Goal: Task Accomplishment & Management: Manage account settings

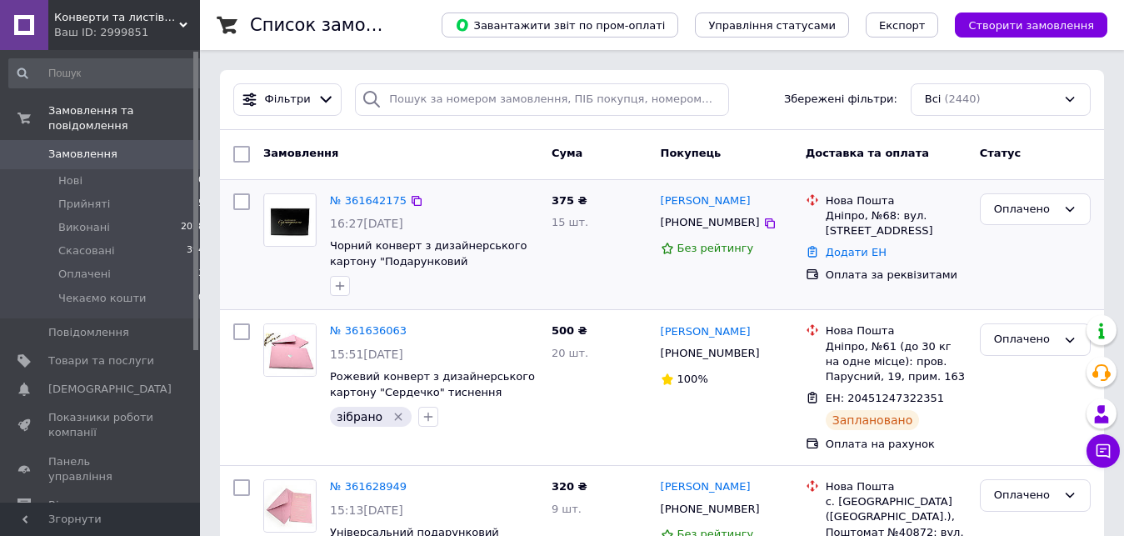
click at [242, 202] on input "checkbox" at bounding box center [241, 201] width 17 height 17
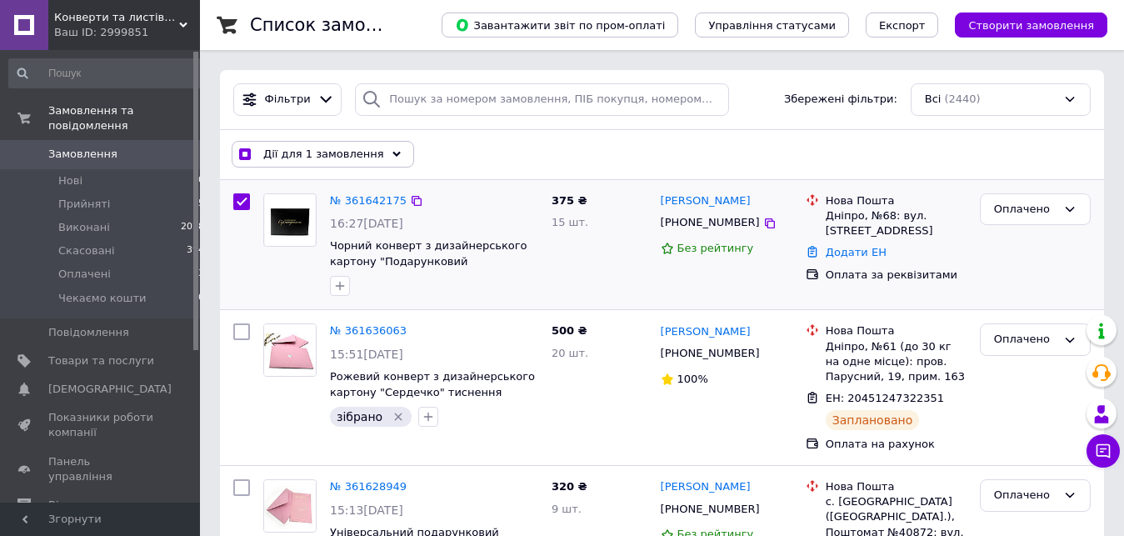
click at [242, 202] on input "checkbox" at bounding box center [241, 201] width 17 height 17
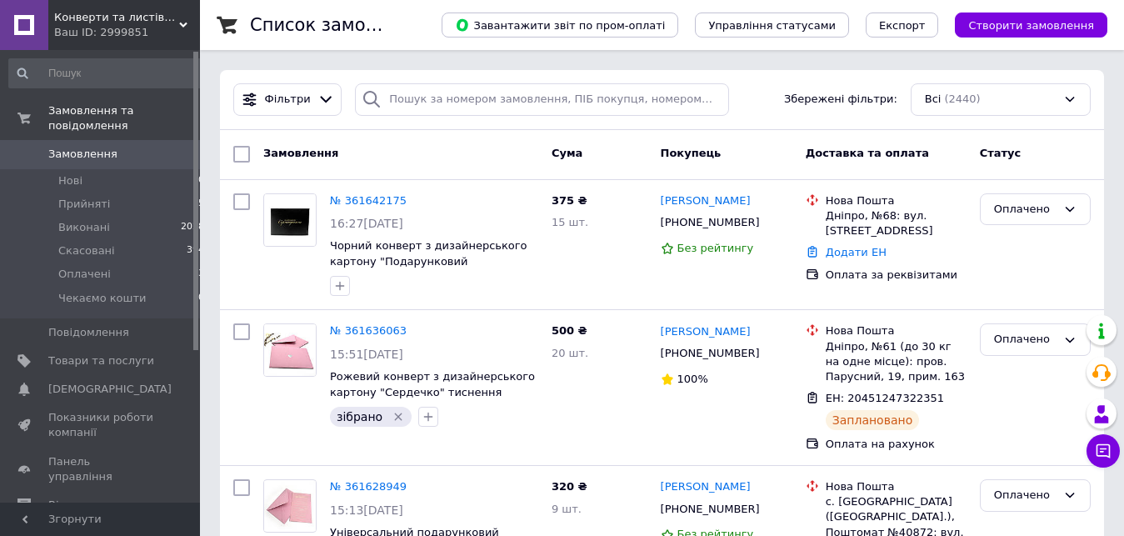
click at [243, 153] on input "checkbox" at bounding box center [241, 154] width 17 height 17
checkbox input "true"
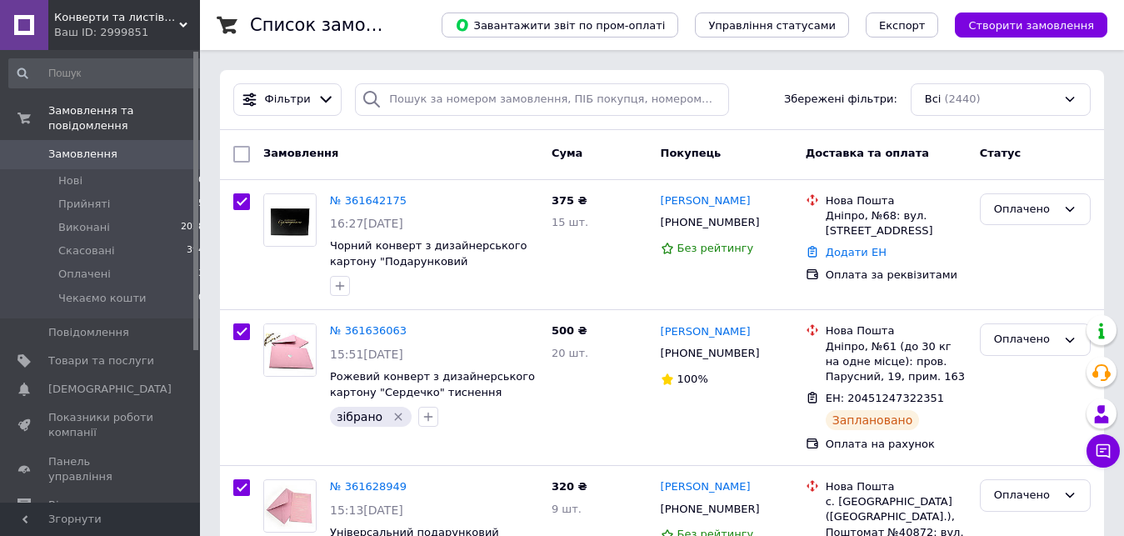
checkbox input "true"
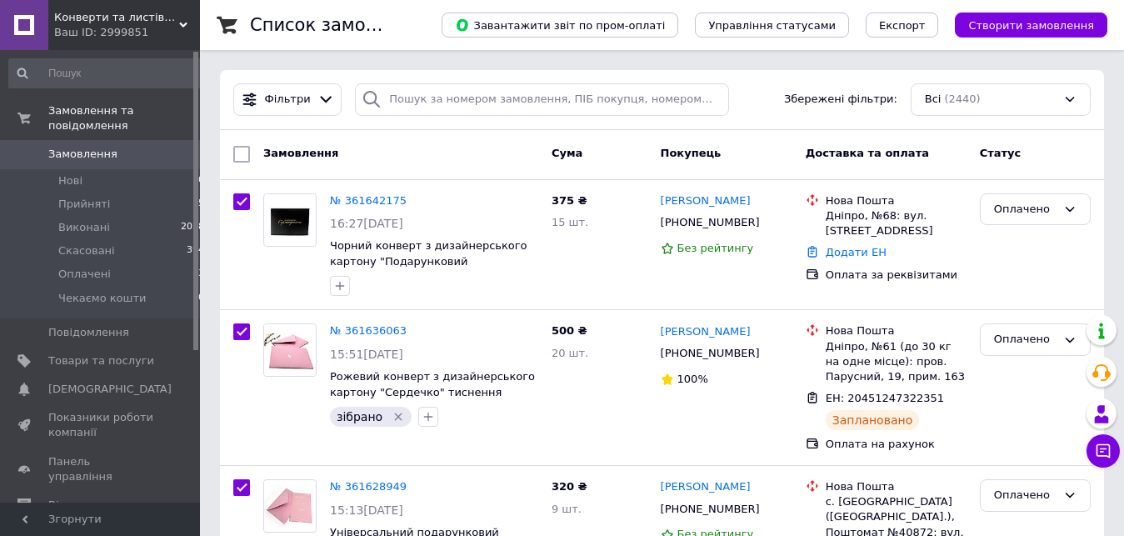
checkbox input "true"
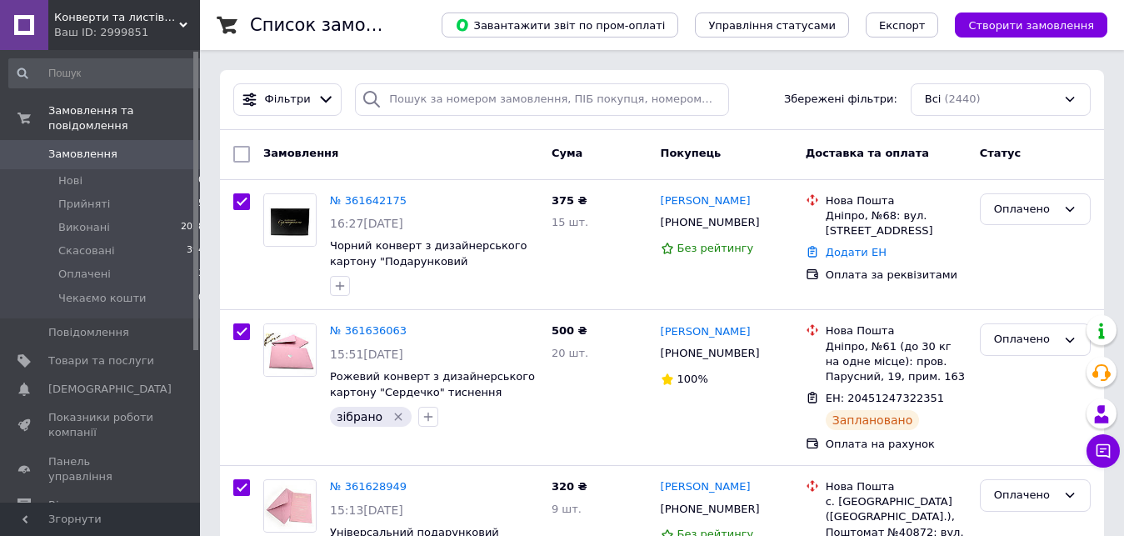
checkbox input "true"
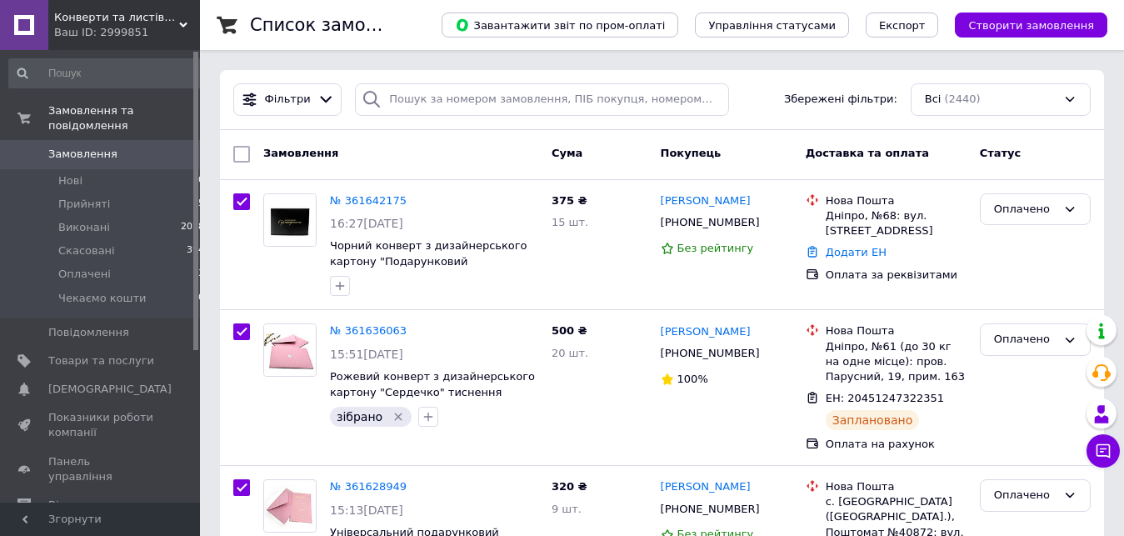
checkbox input "true"
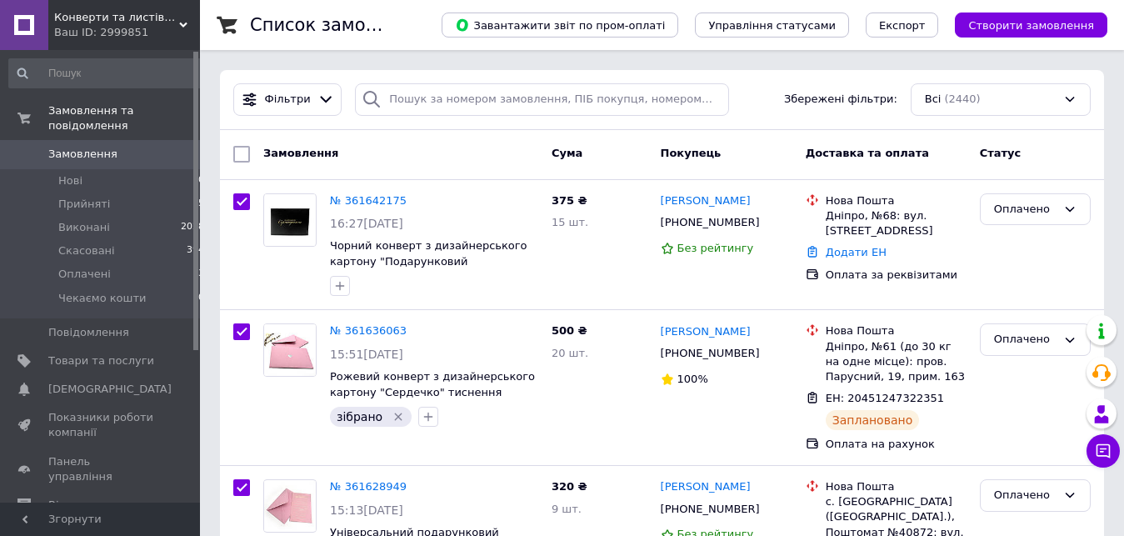
checkbox input "true"
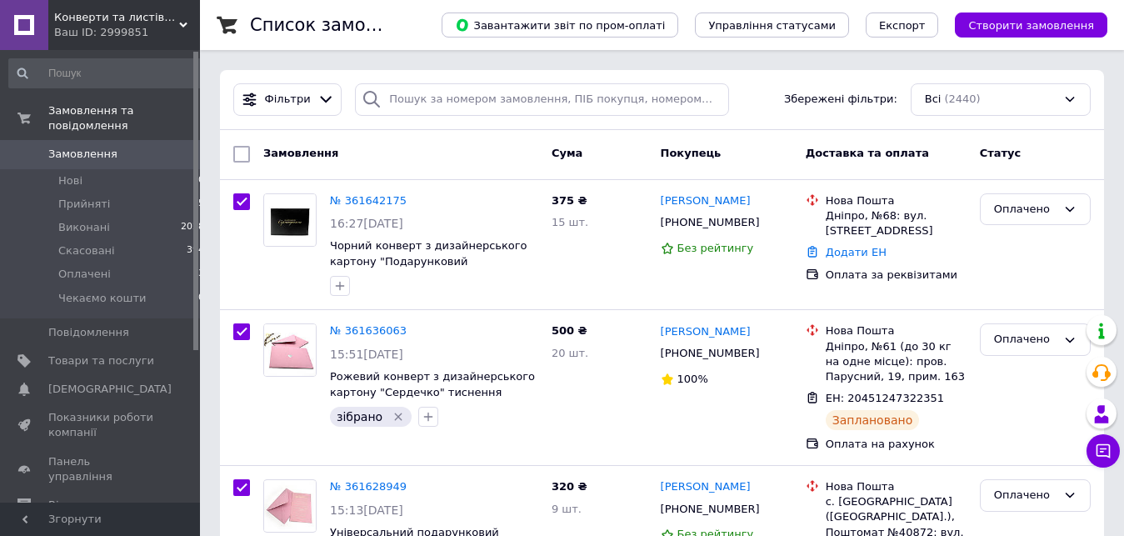
checkbox input "true"
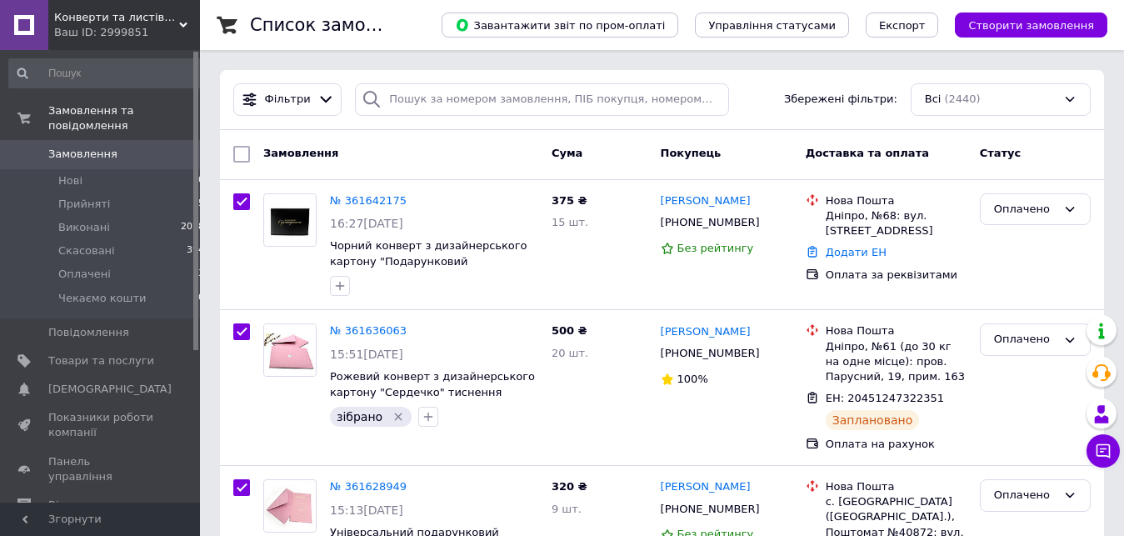
checkbox input "true"
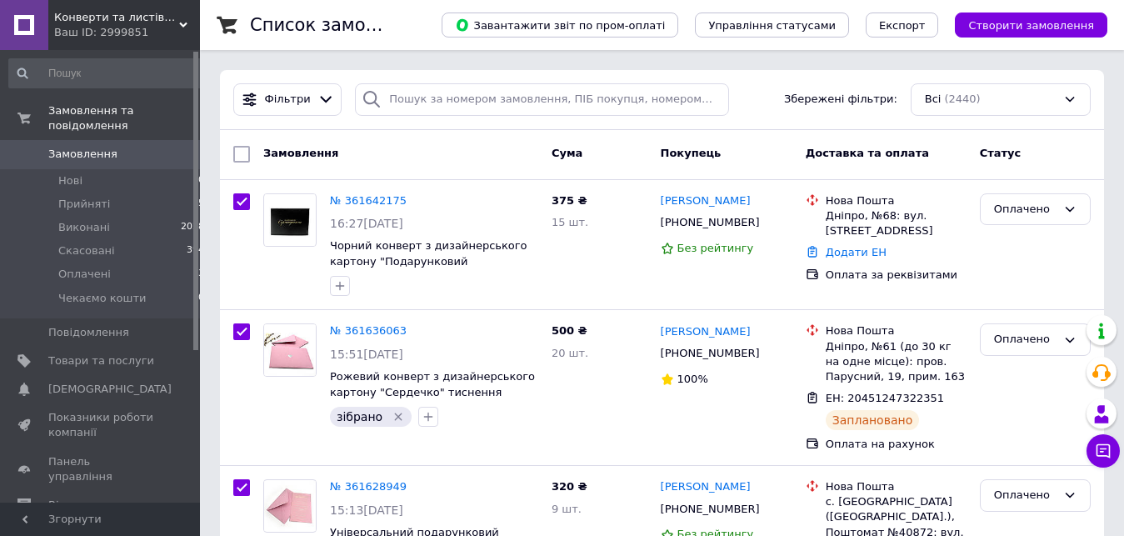
checkbox input "true"
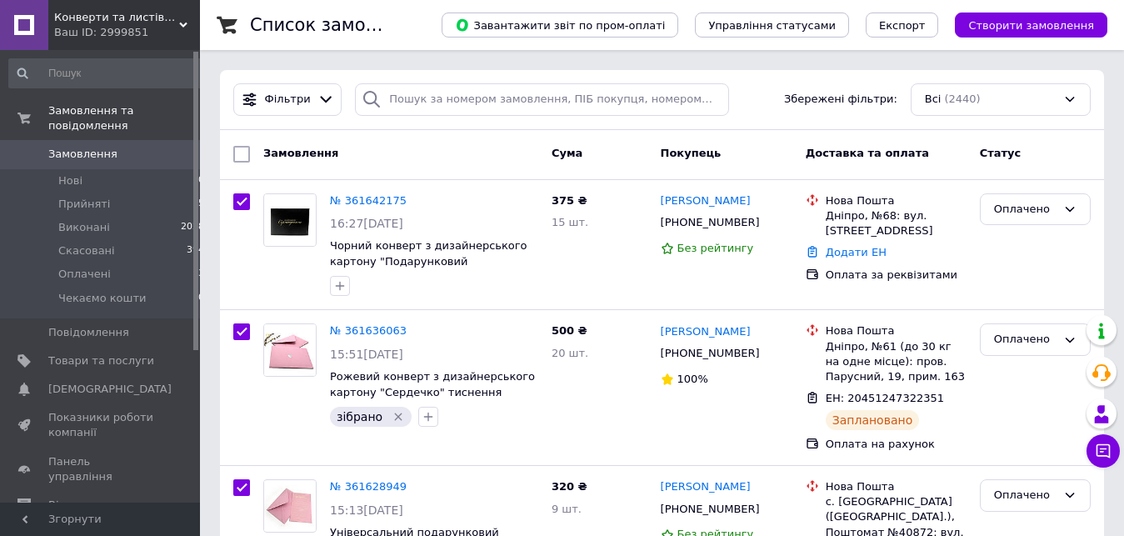
checkbox input "true"
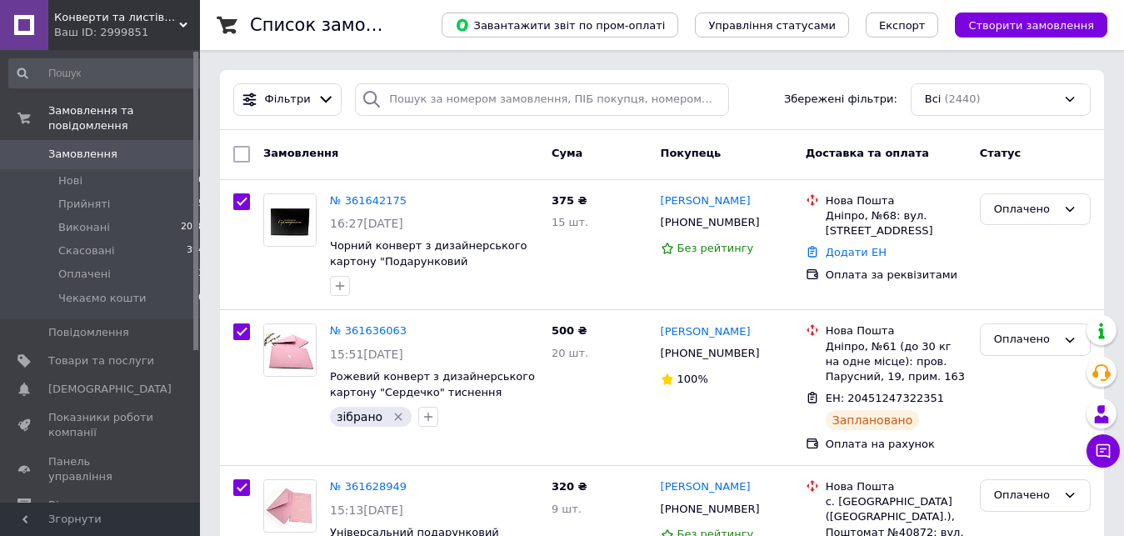
checkbox input "true"
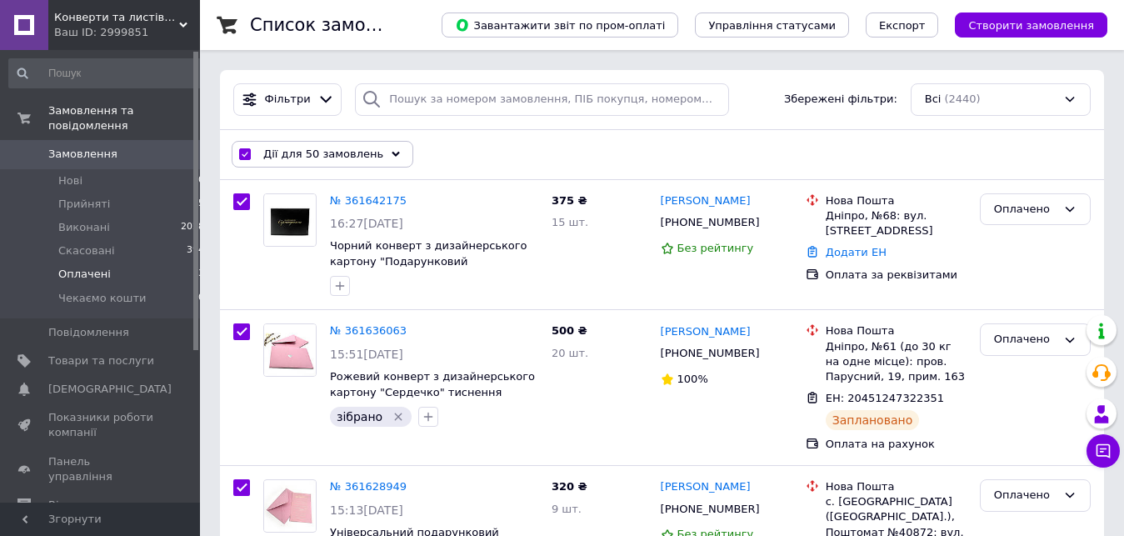
click at [163, 262] on li "Оплачені 13" at bounding box center [107, 273] width 214 height 23
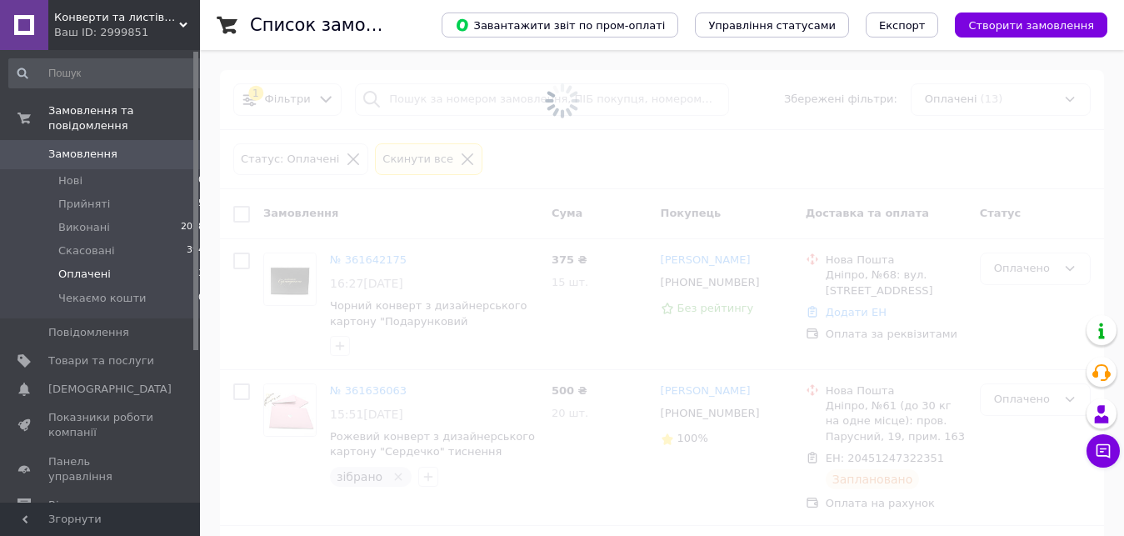
checkbox input "false"
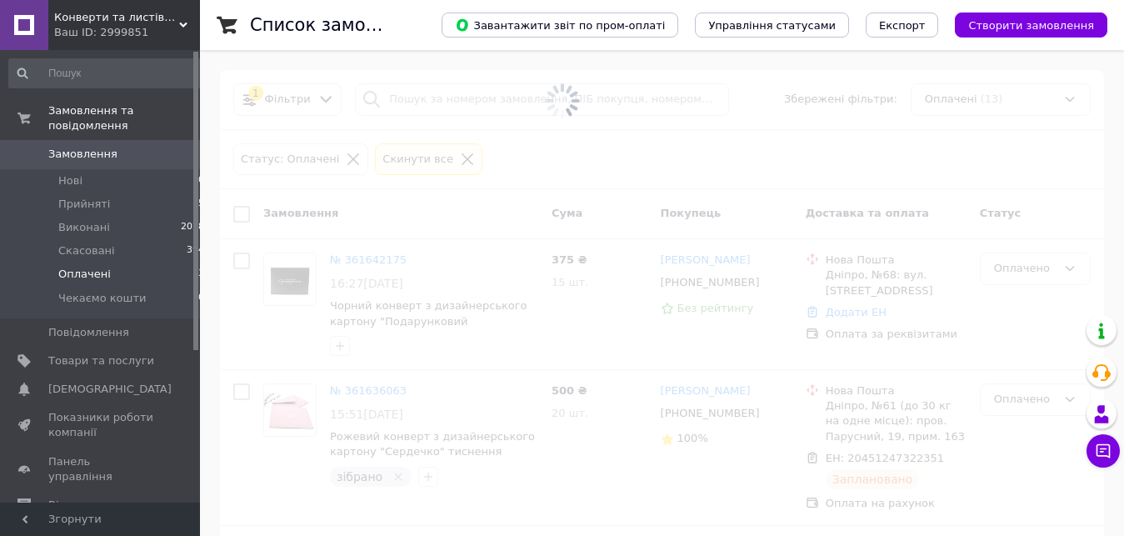
checkbox input "false"
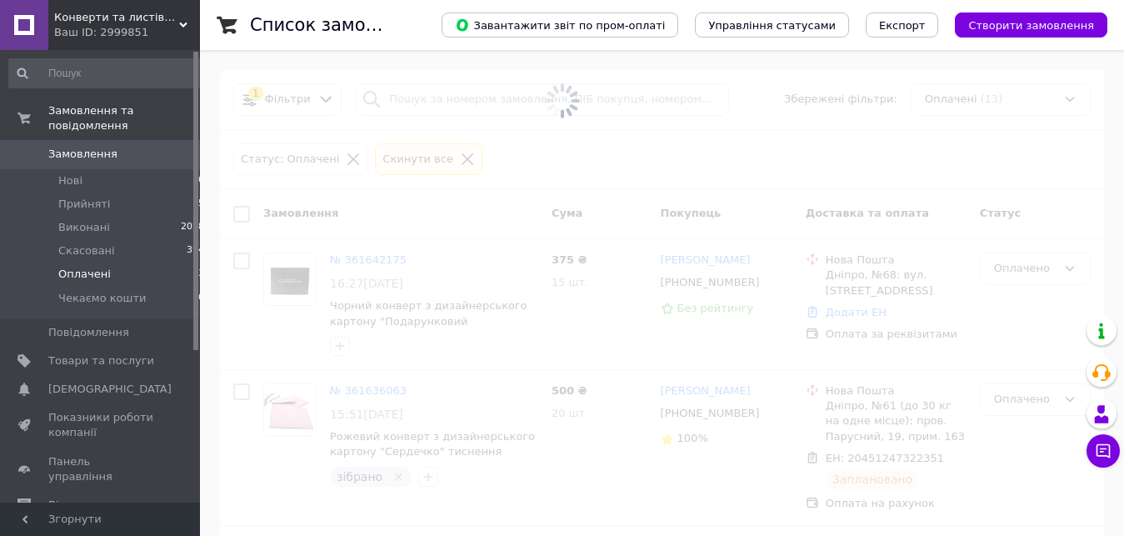
checkbox input "false"
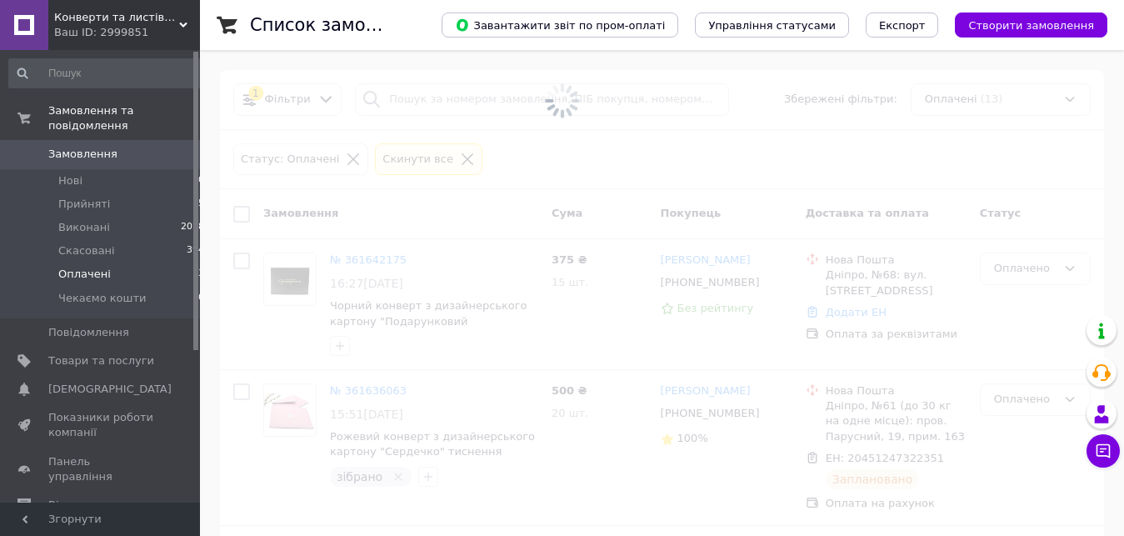
checkbox input "false"
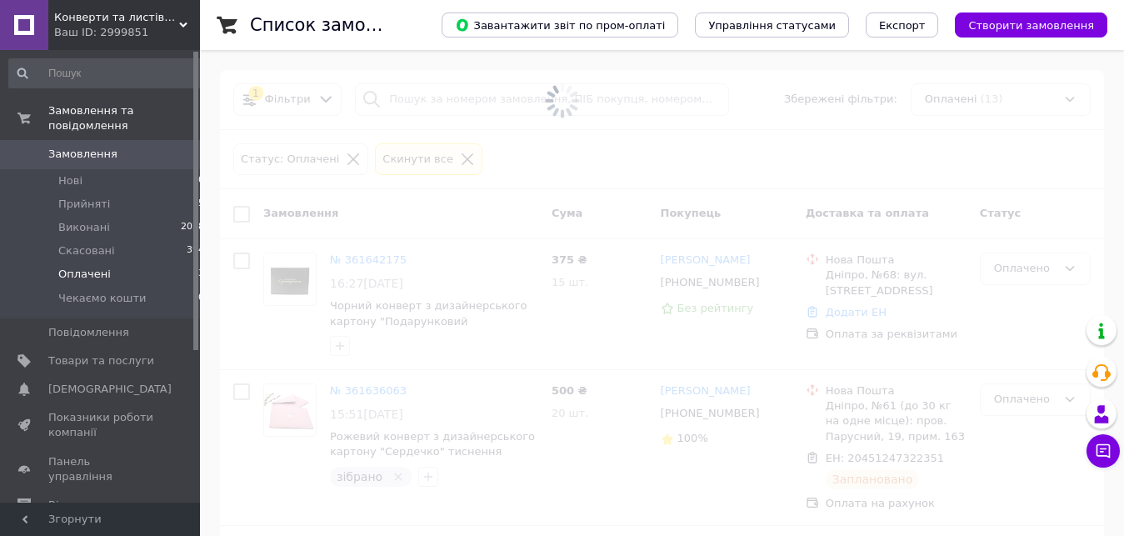
checkbox input "false"
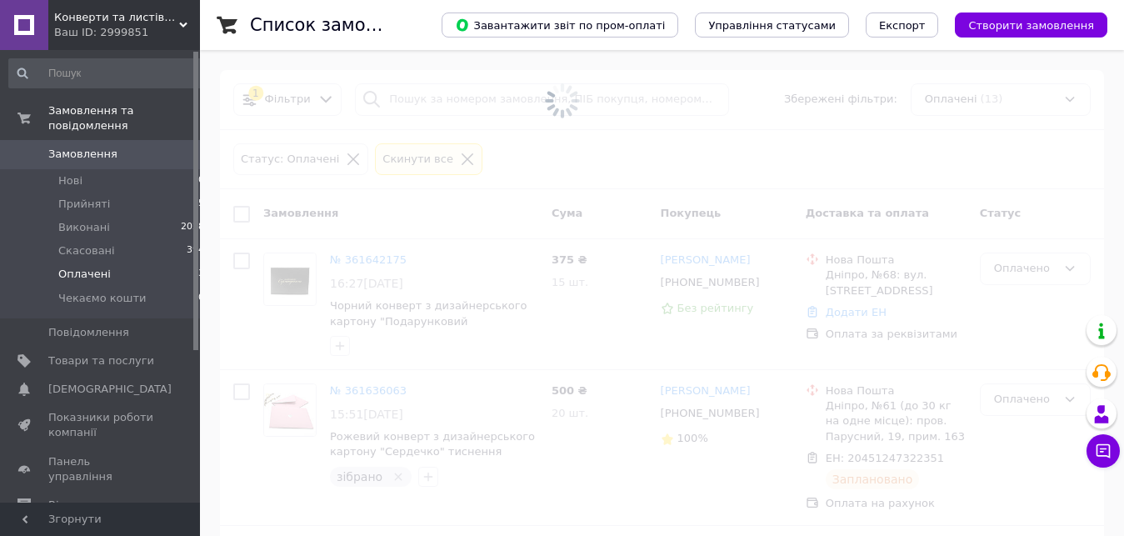
checkbox input "false"
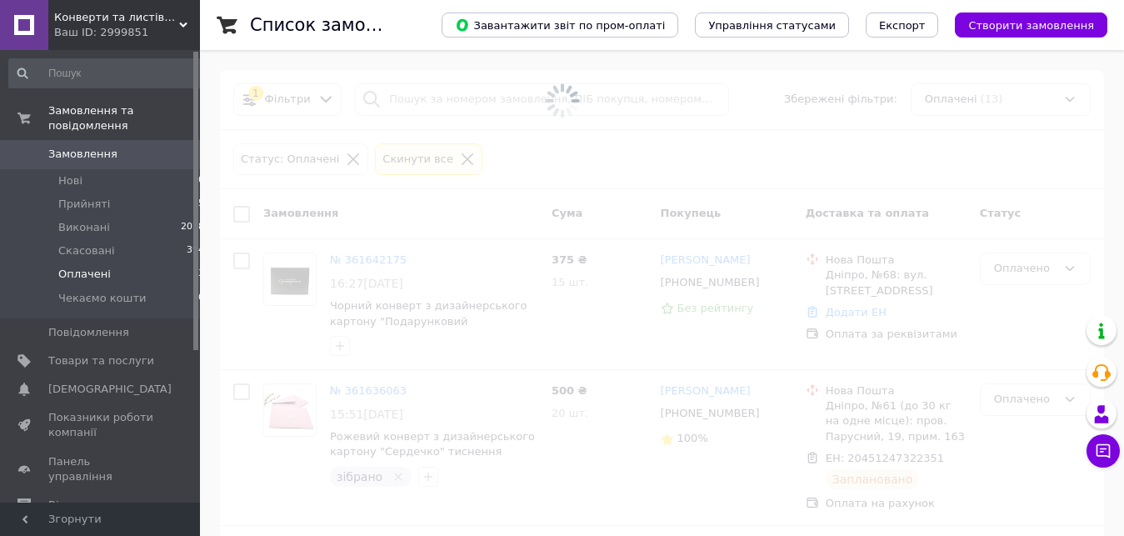
checkbox input "false"
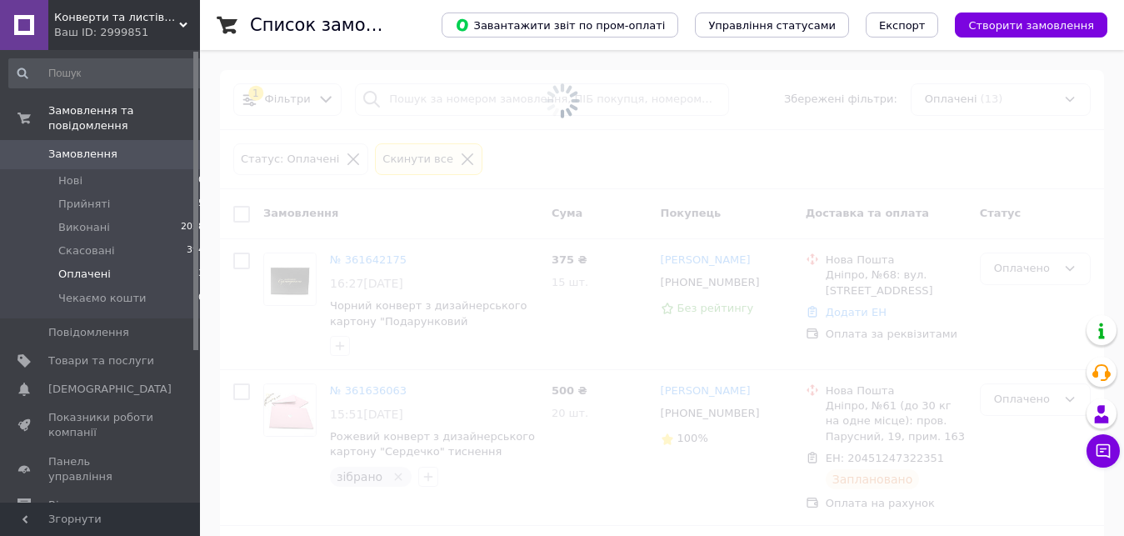
checkbox input "false"
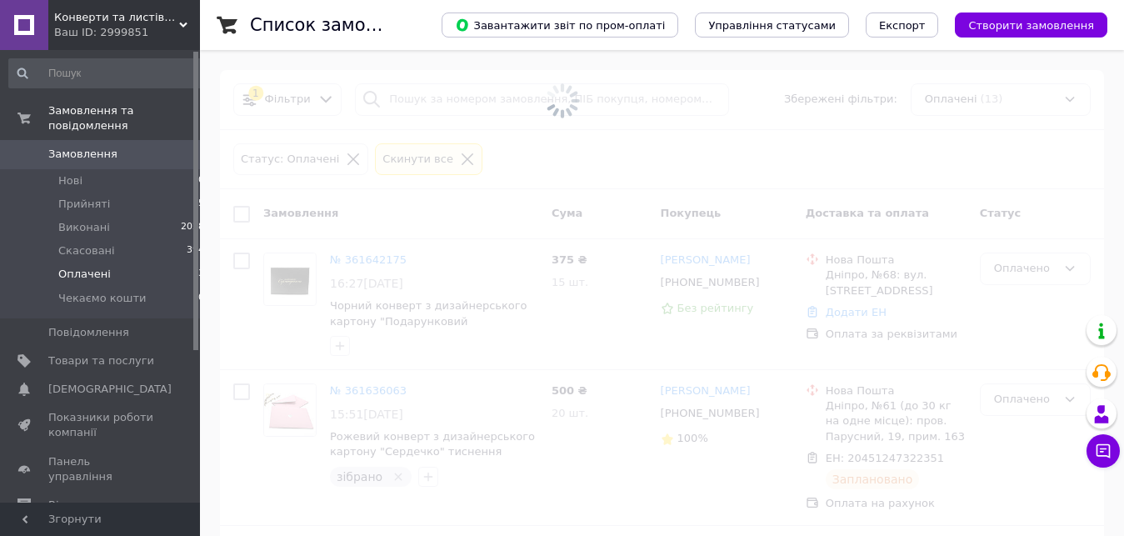
checkbox input "false"
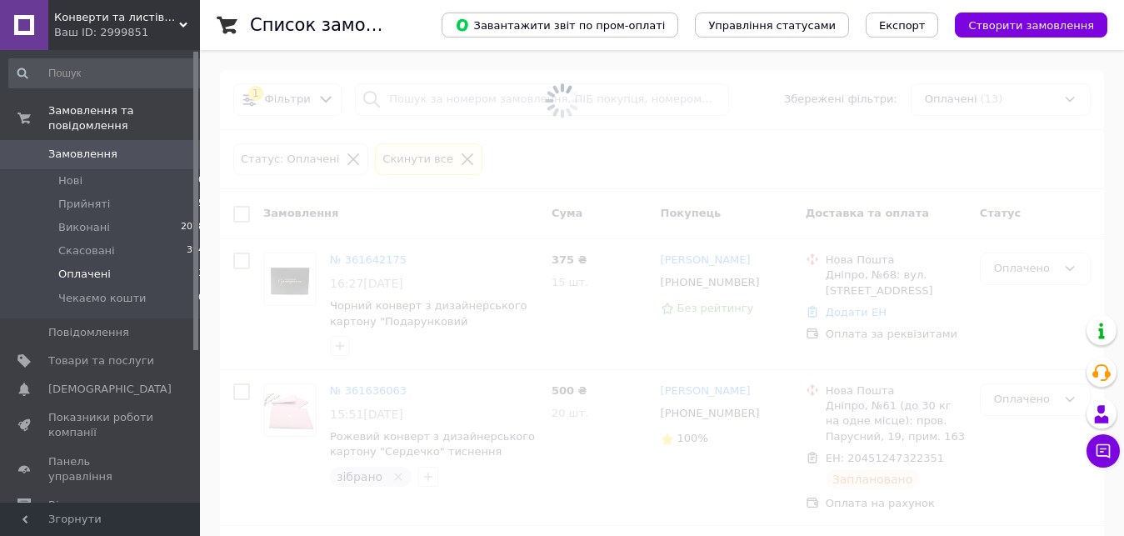
checkbox input "false"
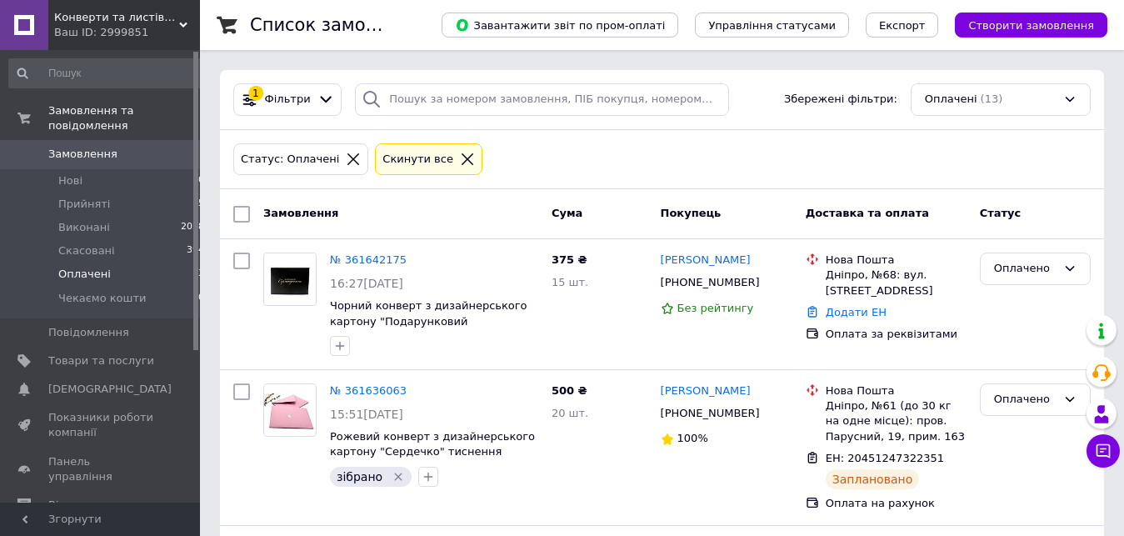
click at [236, 210] on input "checkbox" at bounding box center [241, 214] width 17 height 17
checkbox input "true"
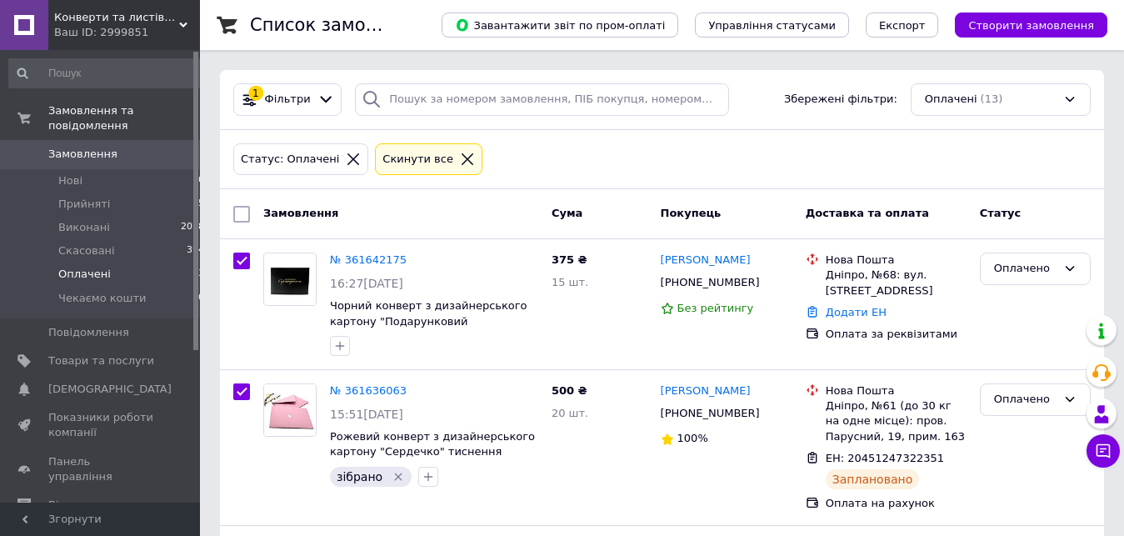
checkbox input "true"
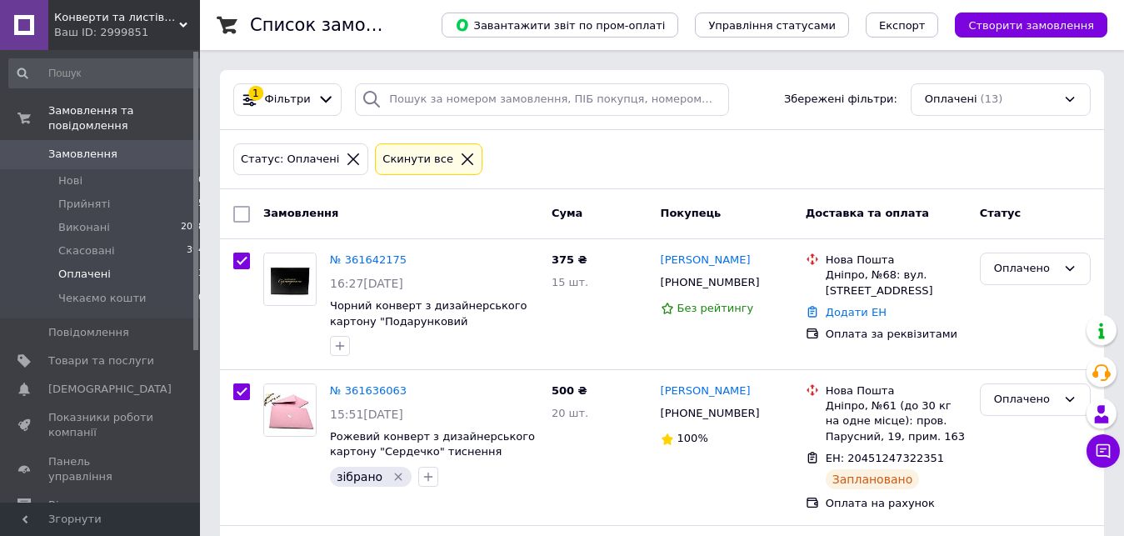
checkbox input "true"
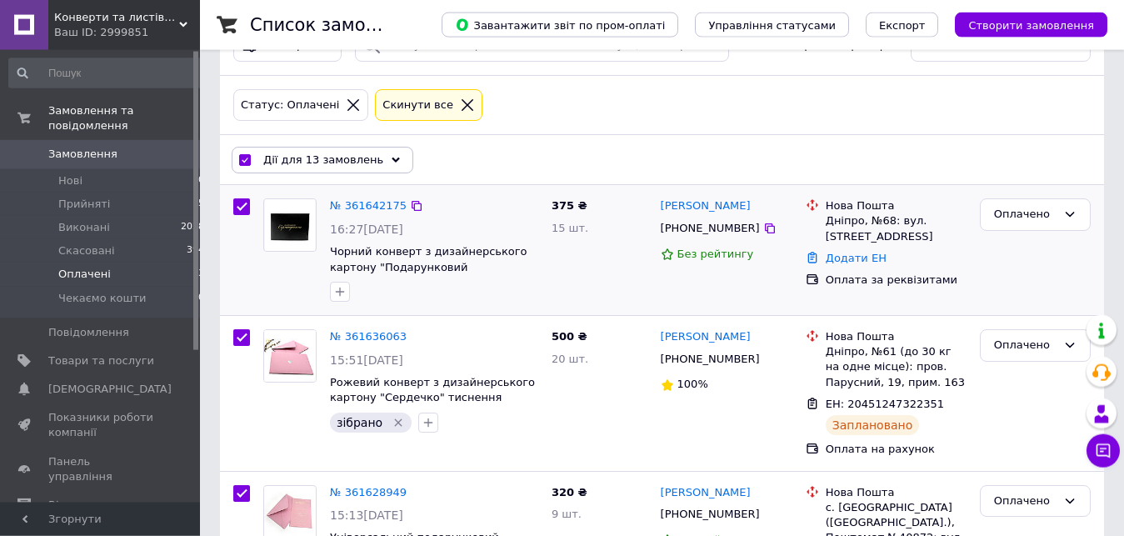
scroll to position [85, 0]
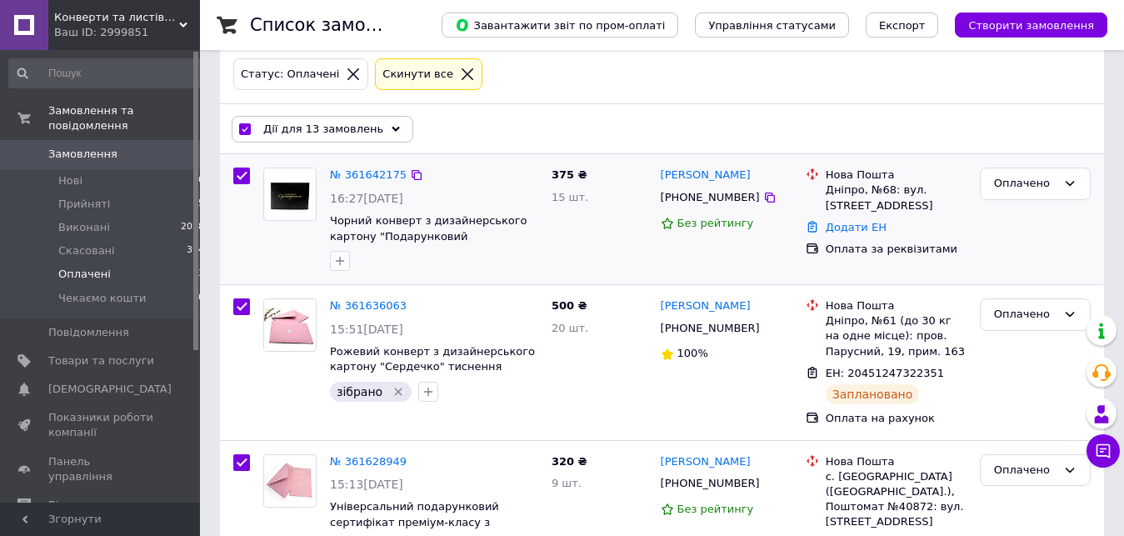
click at [239, 177] on input "checkbox" at bounding box center [241, 175] width 17 height 17
checkbox input "false"
checkbox input "true"
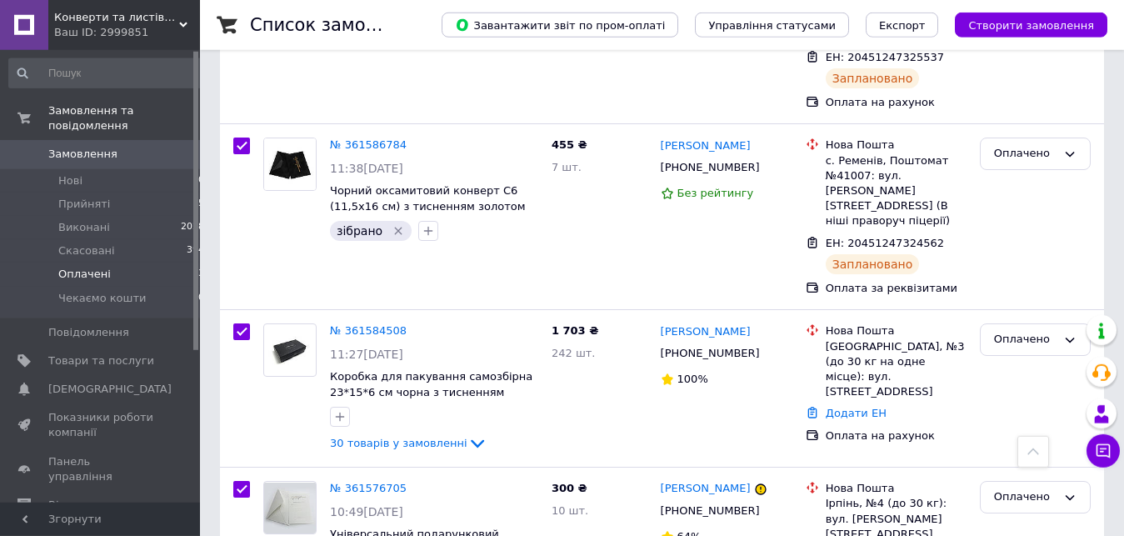
scroll to position [1104, 0]
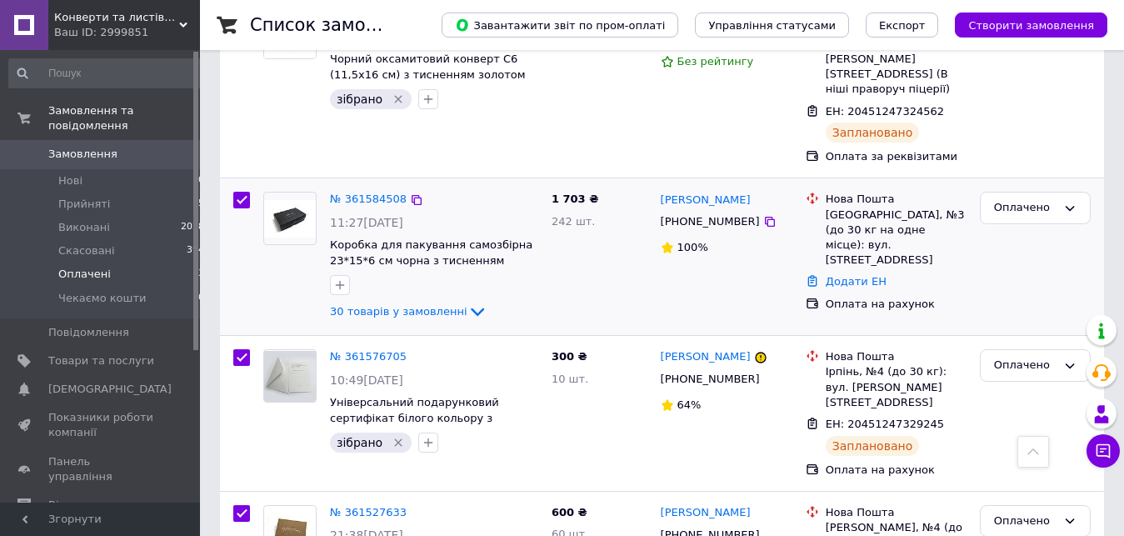
click at [242, 192] on input "checkbox" at bounding box center [241, 200] width 17 height 17
checkbox input "false"
checkbox input "true"
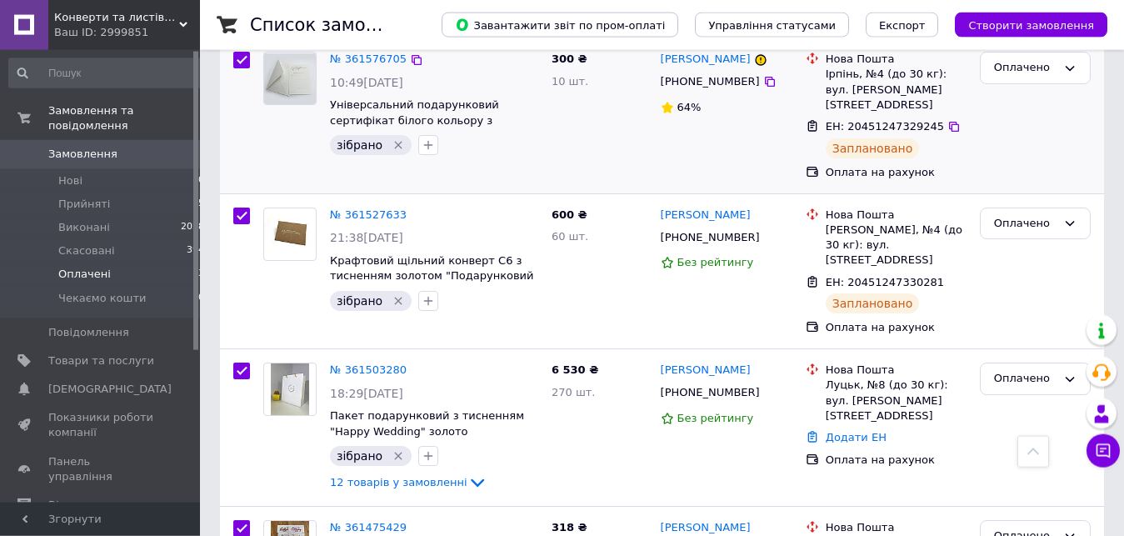
scroll to position [1444, 0]
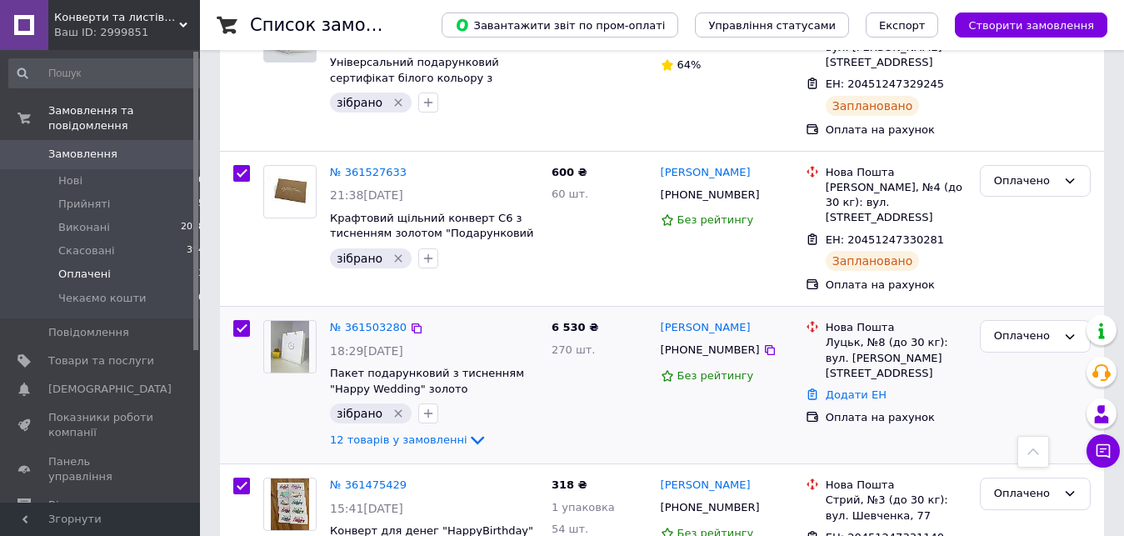
click at [242, 320] on input "checkbox" at bounding box center [241, 328] width 17 height 17
checkbox input "false"
checkbox input "true"
click at [367, 321] on link "№ 361503280" at bounding box center [368, 327] width 77 height 12
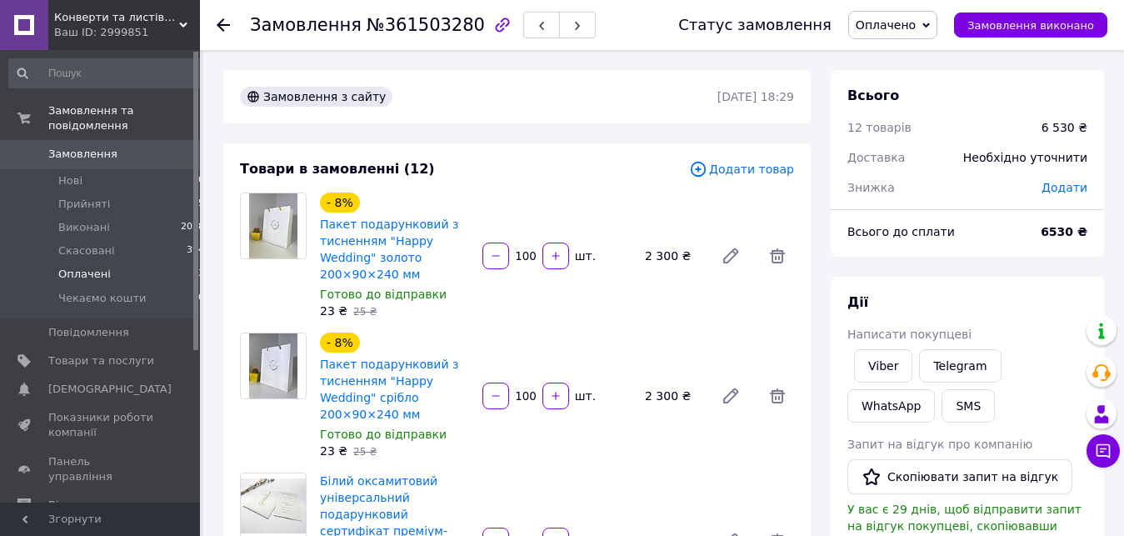
click at [155, 262] on li "Оплачені 13" at bounding box center [107, 273] width 214 height 23
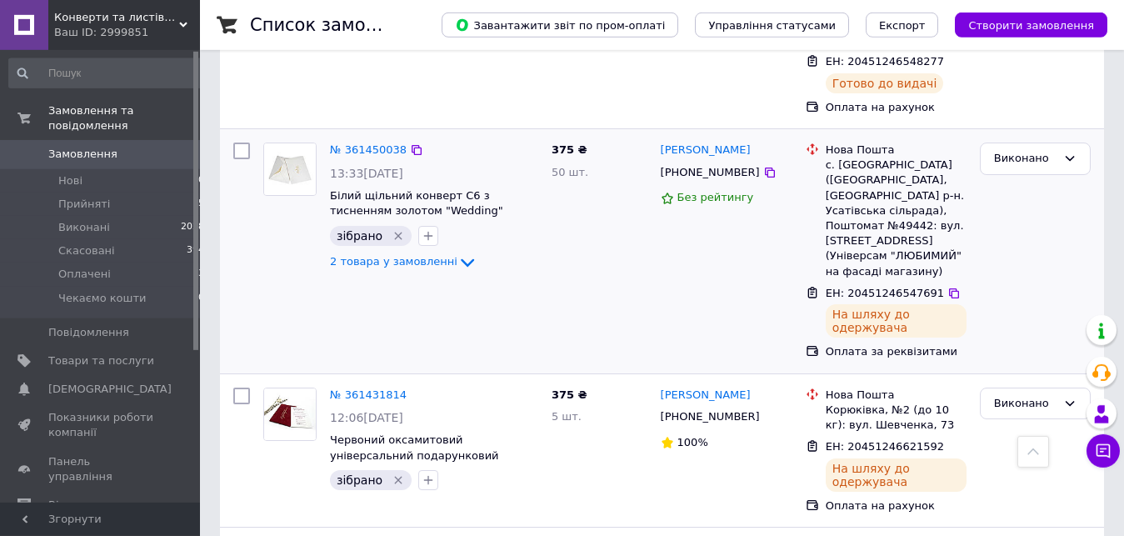
scroll to position [2634, 0]
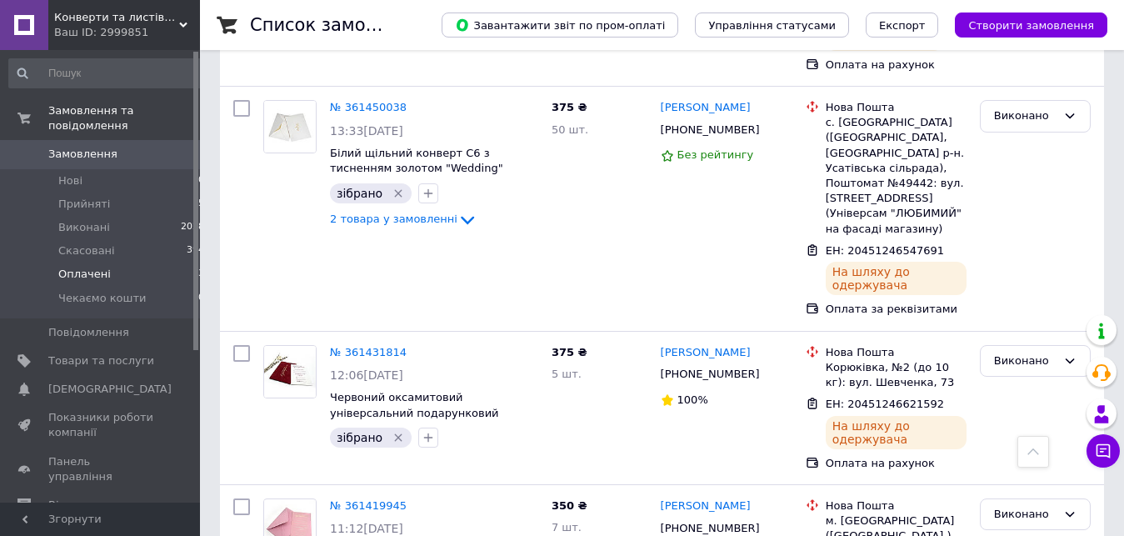
click at [152, 262] on li "Оплачені 13" at bounding box center [107, 273] width 214 height 23
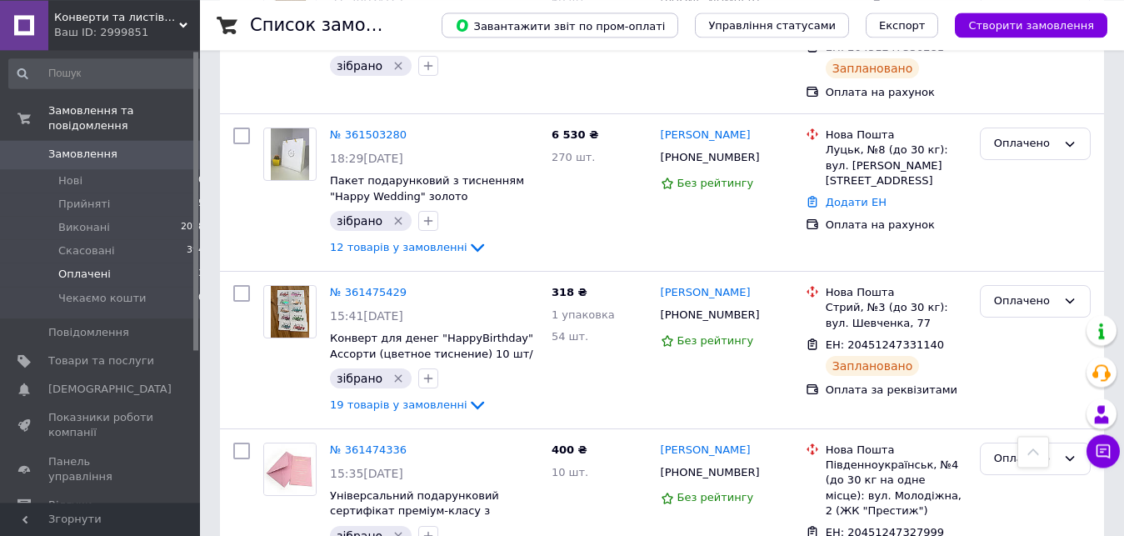
scroll to position [1741, 0]
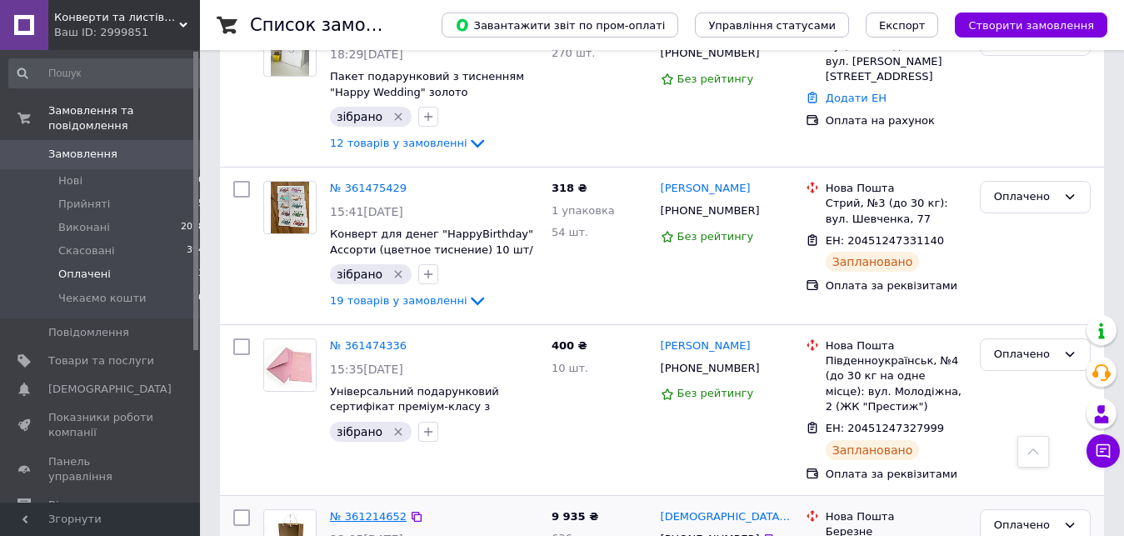
click at [362, 510] on link "№ 361214652" at bounding box center [368, 516] width 77 height 12
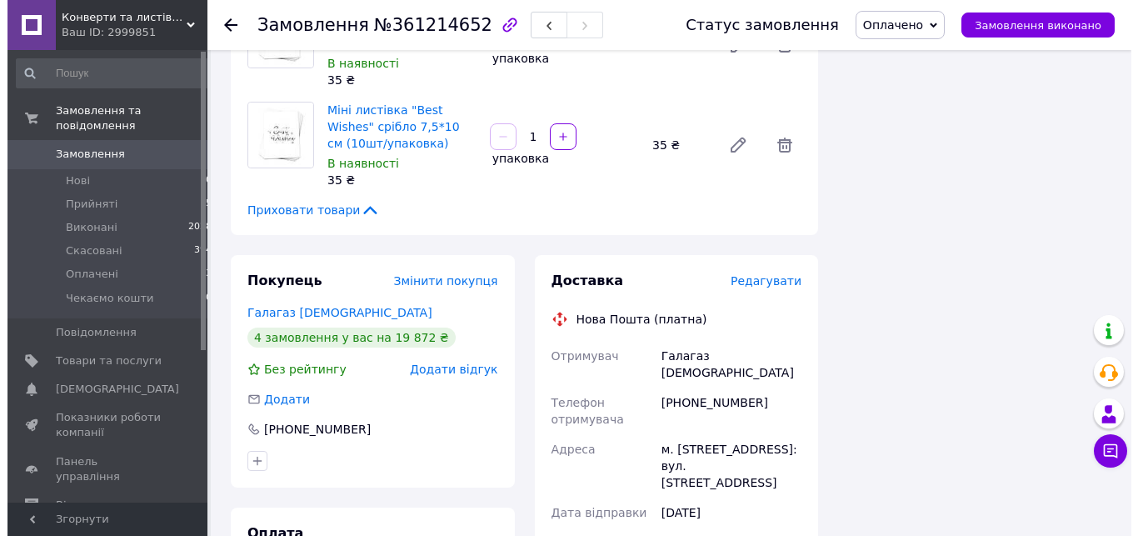
scroll to position [8177, 0]
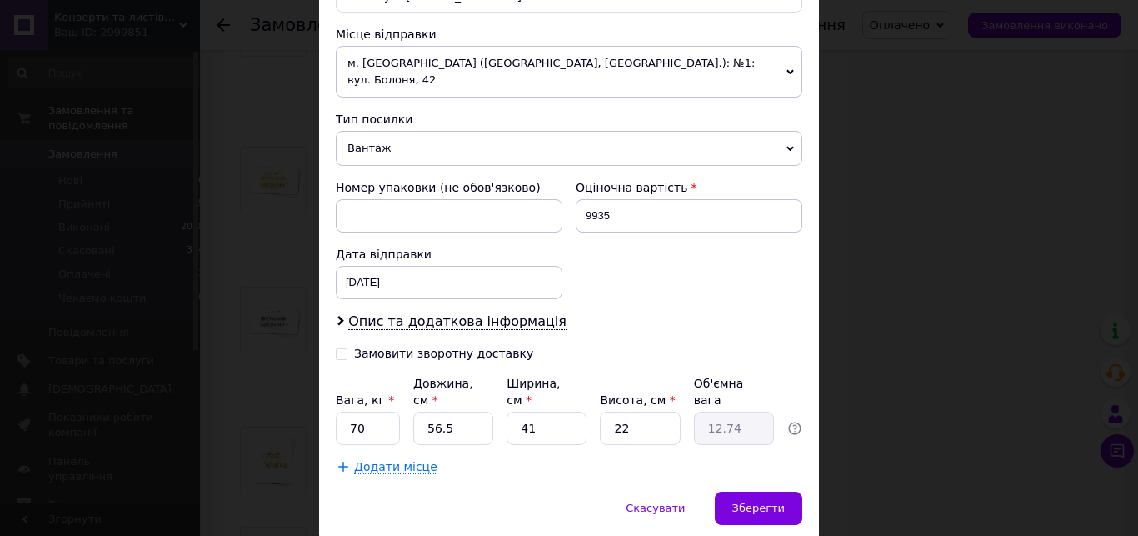
scroll to position [601, 0]
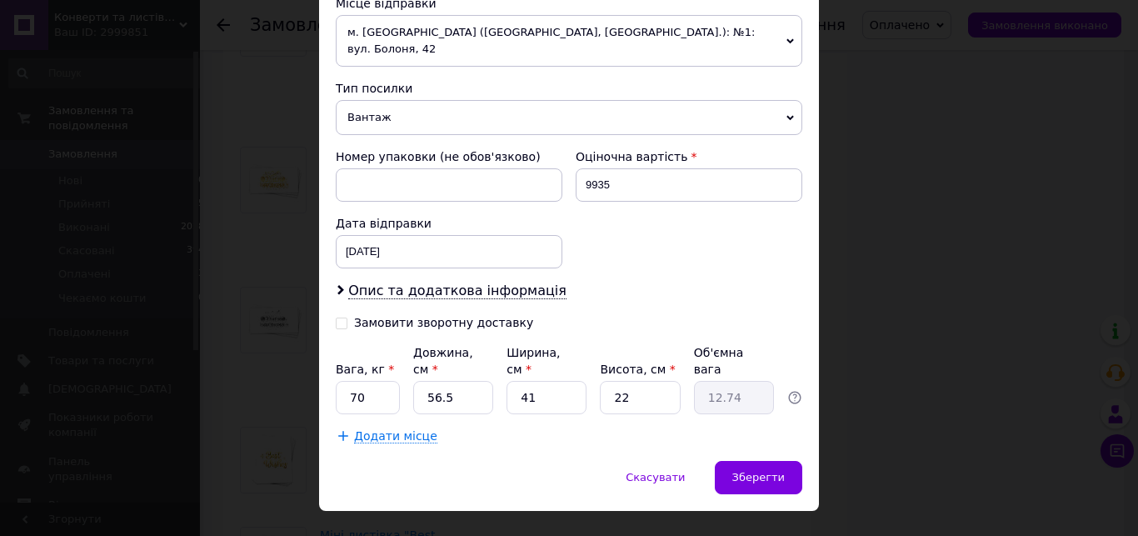
click at [366, 429] on span "Додати місце" at bounding box center [395, 436] width 83 height 14
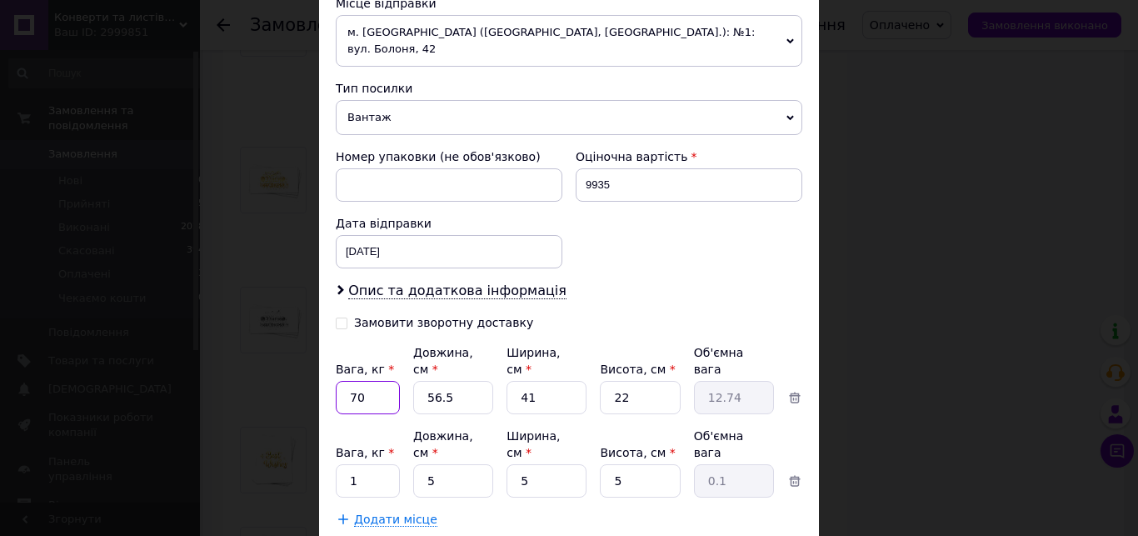
click at [372, 381] on input "70" at bounding box center [368, 397] width 64 height 33
type input "6"
click at [442, 381] on input "56.5" at bounding box center [453, 397] width 80 height 33
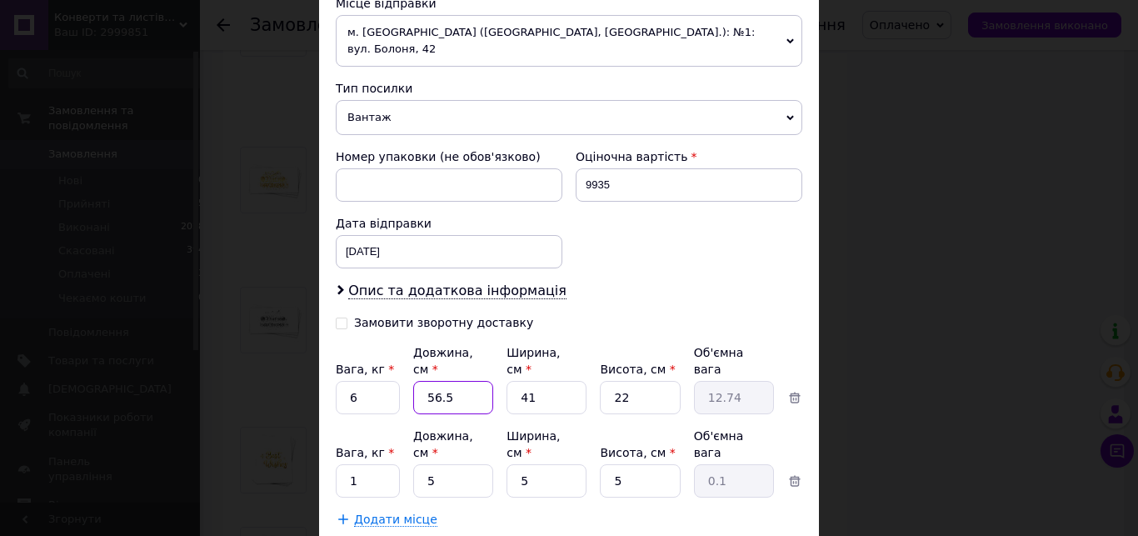
click at [442, 381] on input "56.5" at bounding box center [453, 397] width 80 height 33
type input "56."
type input "12.63"
type input "5"
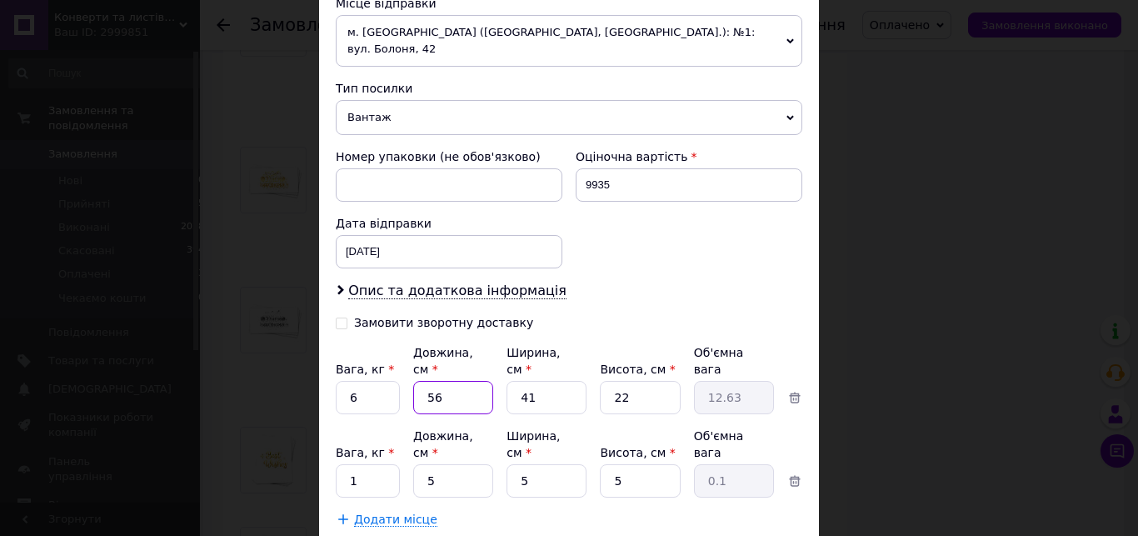
type input "1.13"
type input "6"
type input "1.35"
type input "60"
type input "13.53"
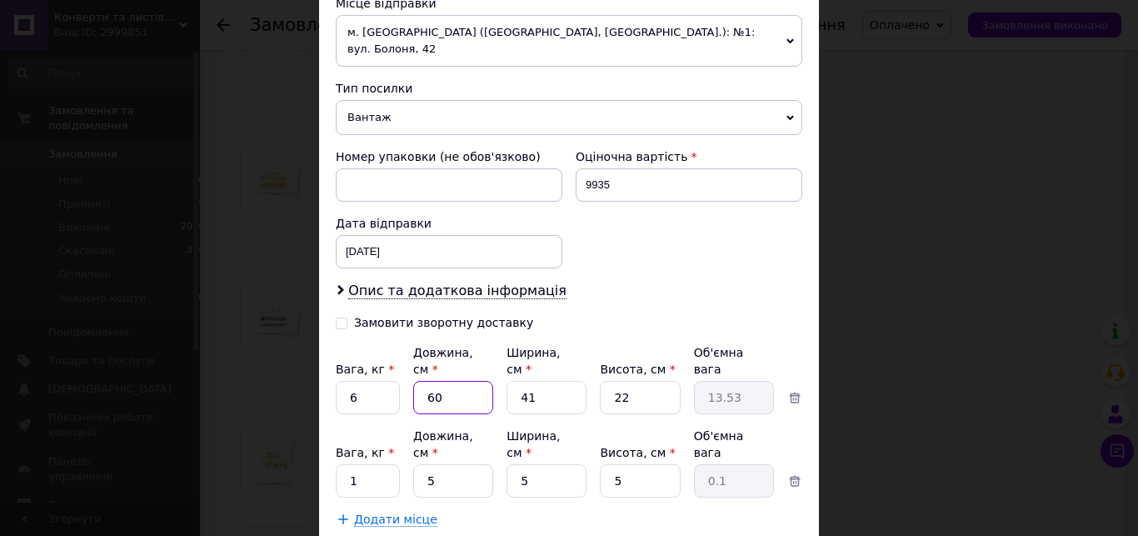
type input "60"
type input "6"
type input "1.98"
type input "4"
type input "1.32"
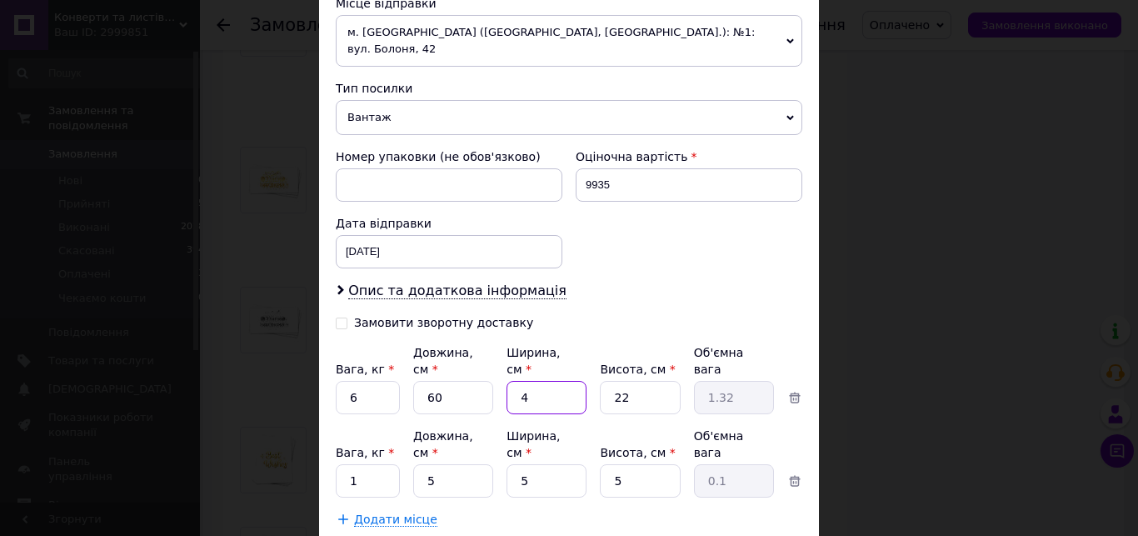
type input "40"
type input "13.2"
type input "40"
type input "4"
type input "2.4"
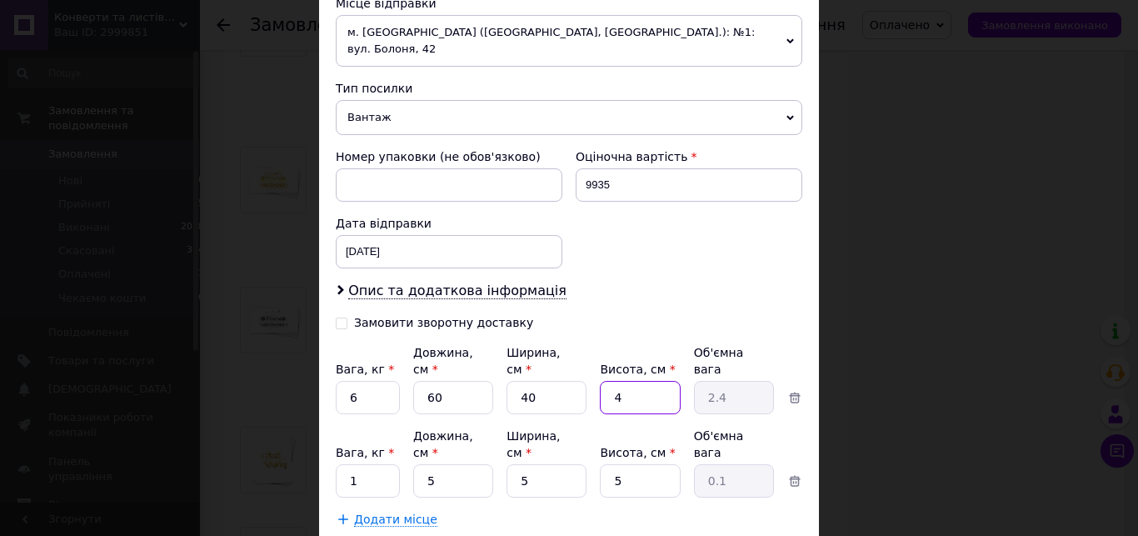
type input "40"
type input "24"
type input "40"
type input "60"
type input "0.38"
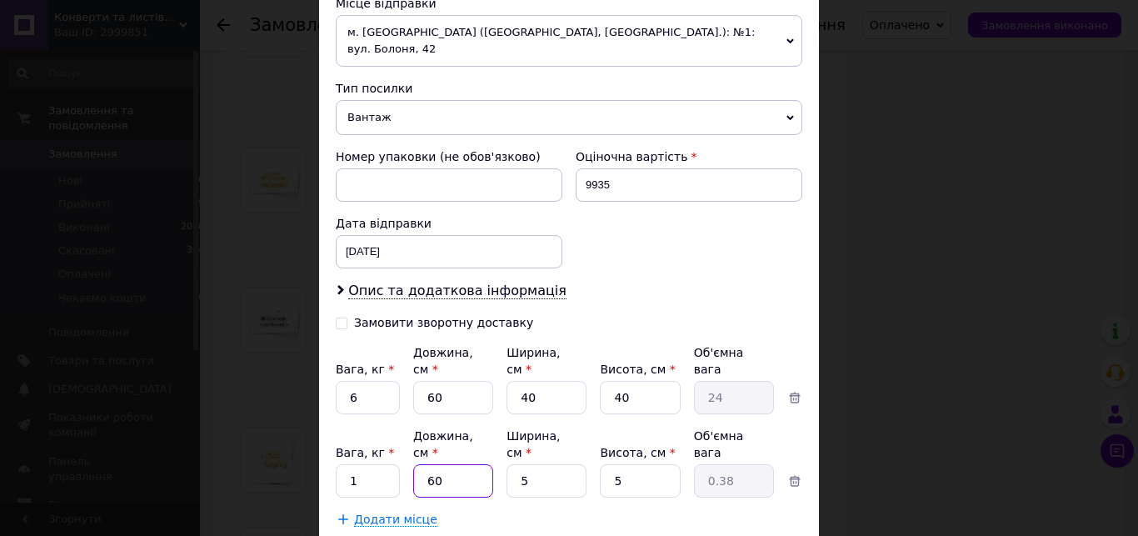
type input "60"
type input "4"
type input "0.3"
type input "40"
type input "3"
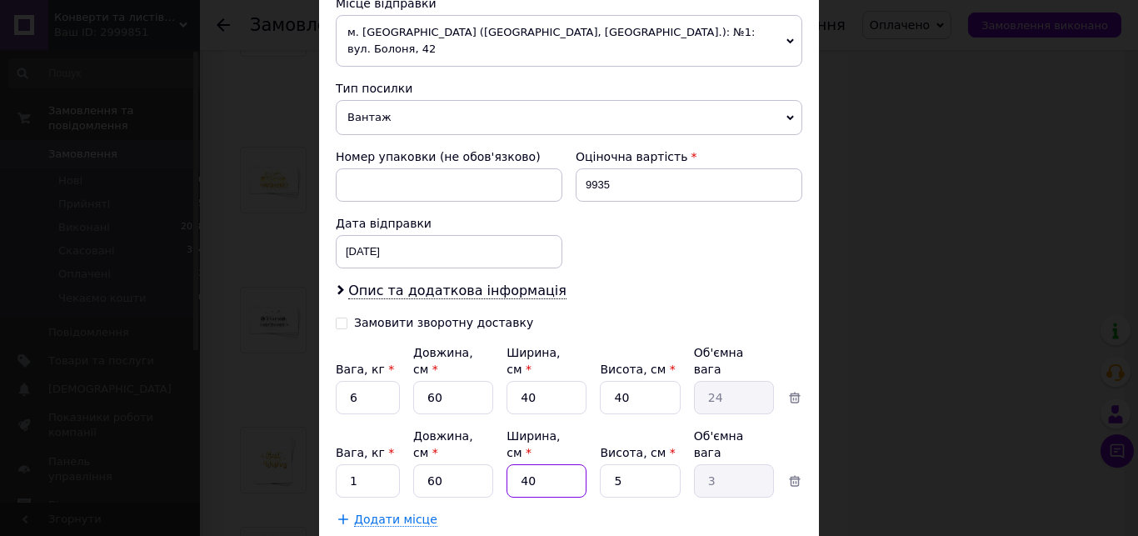
type input "40"
type input "3"
type input "1.8"
type input "30"
type input "18"
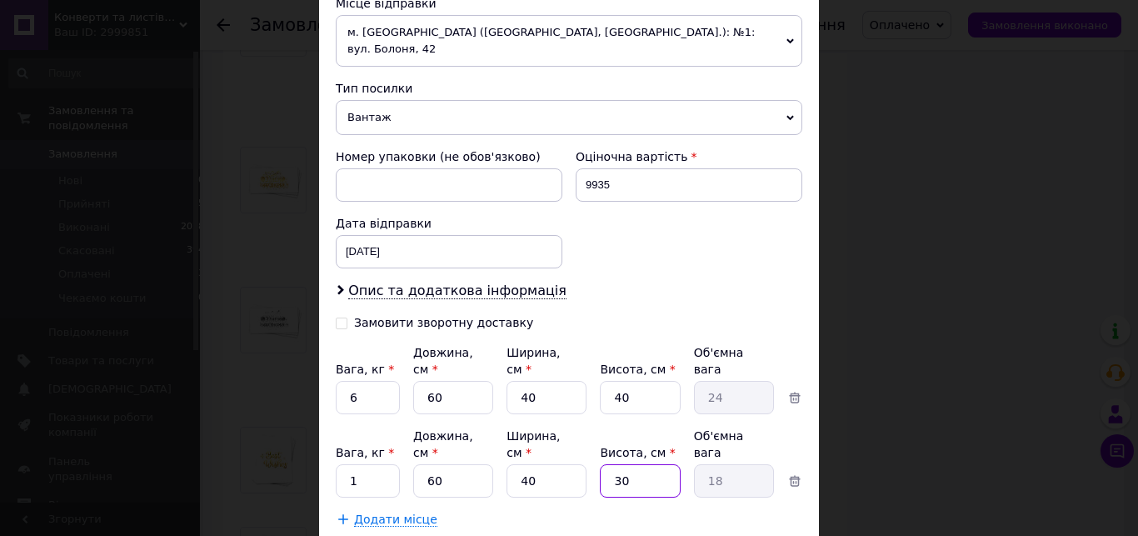
type input "30"
click at [376, 464] on input "1" at bounding box center [368, 480] width 64 height 33
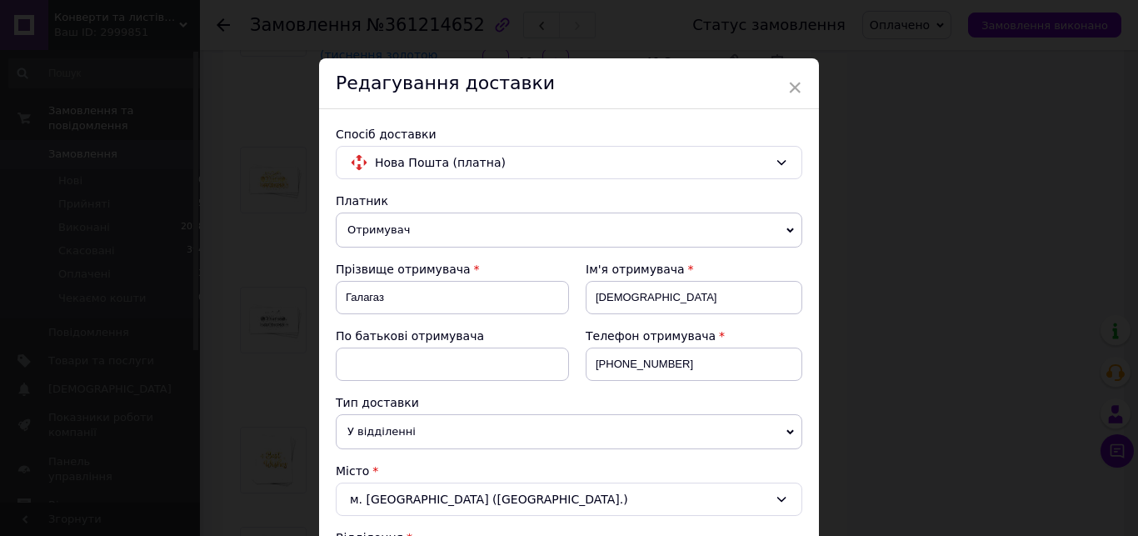
scroll to position [380, 0]
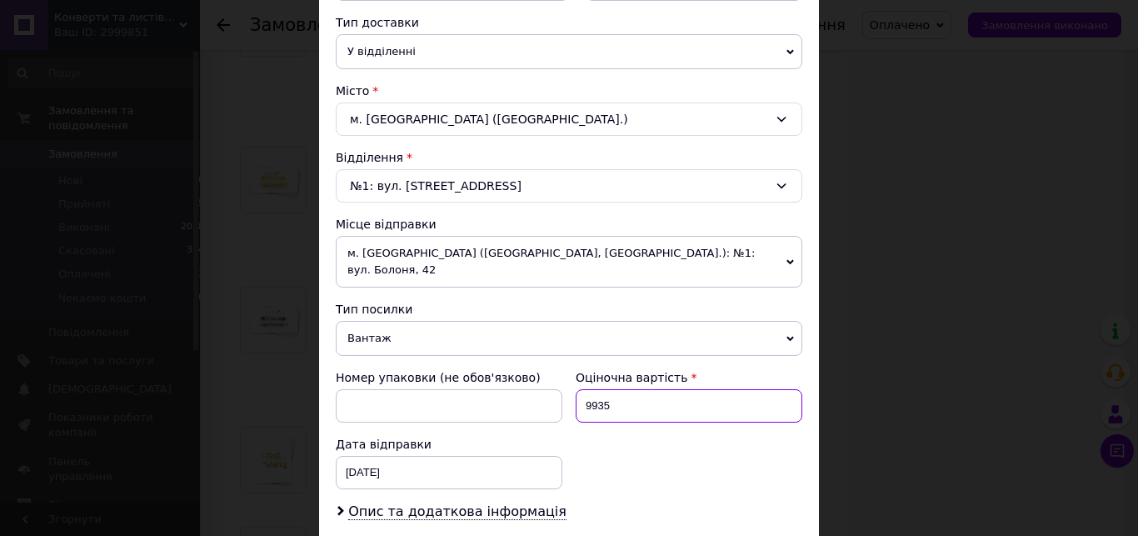
click at [628, 389] on input "9935" at bounding box center [689, 405] width 227 height 33
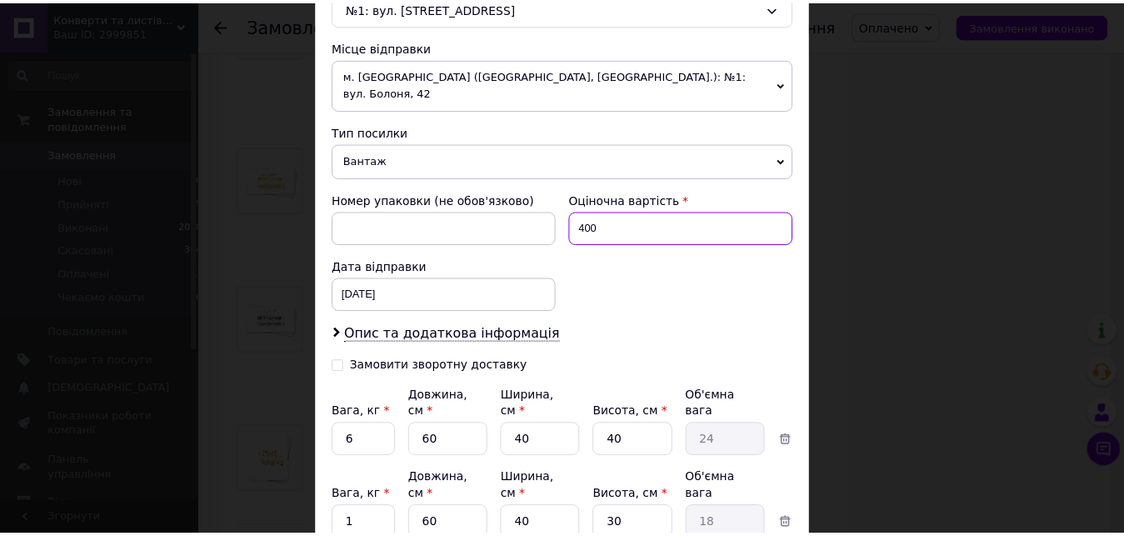
scroll to position [667, 0]
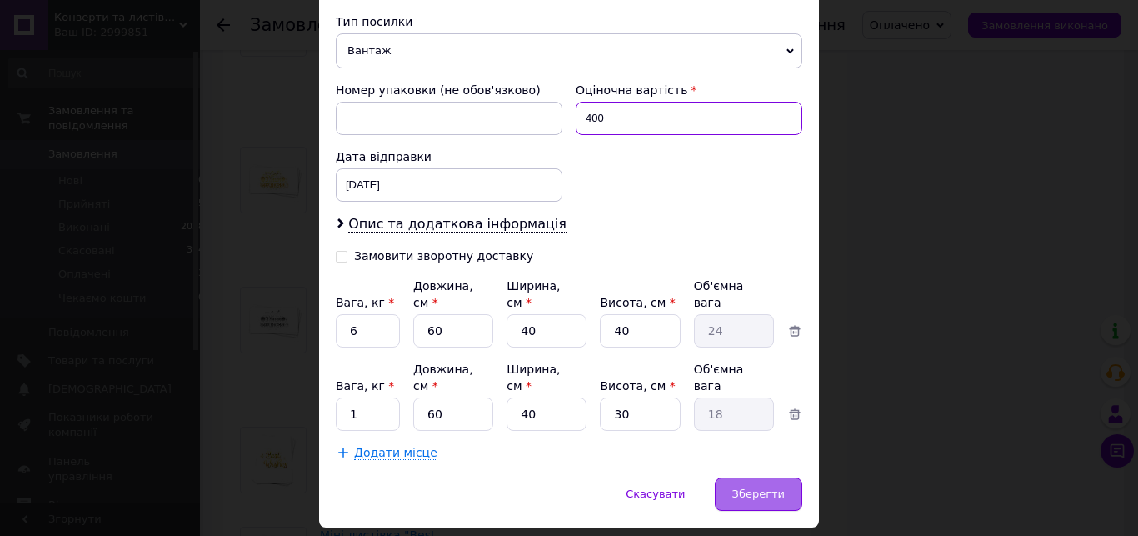
type input "400"
click at [761, 487] on span "Зберегти" at bounding box center [758, 493] width 52 height 12
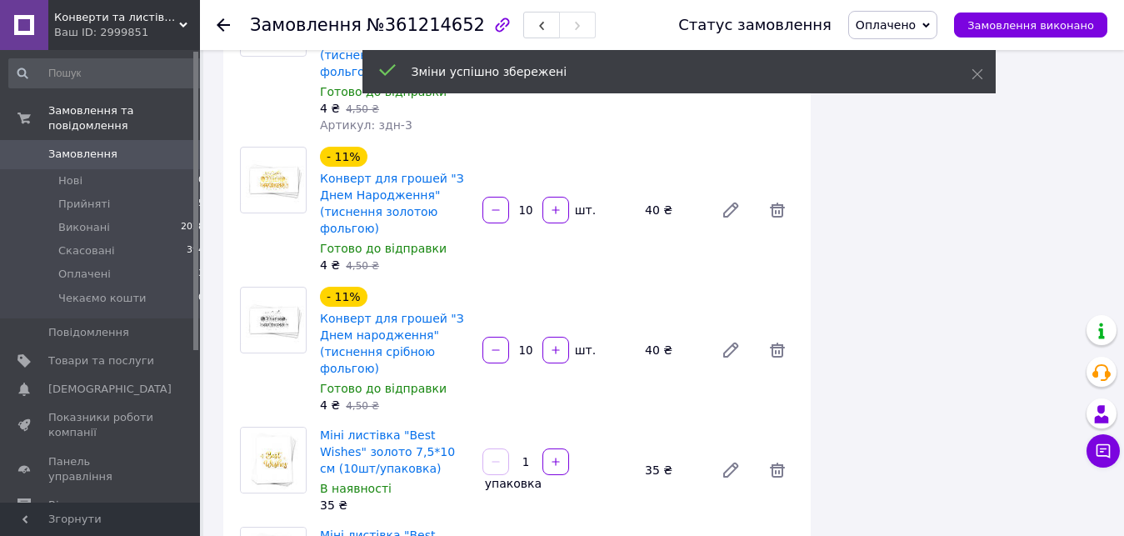
scroll to position [8432, 0]
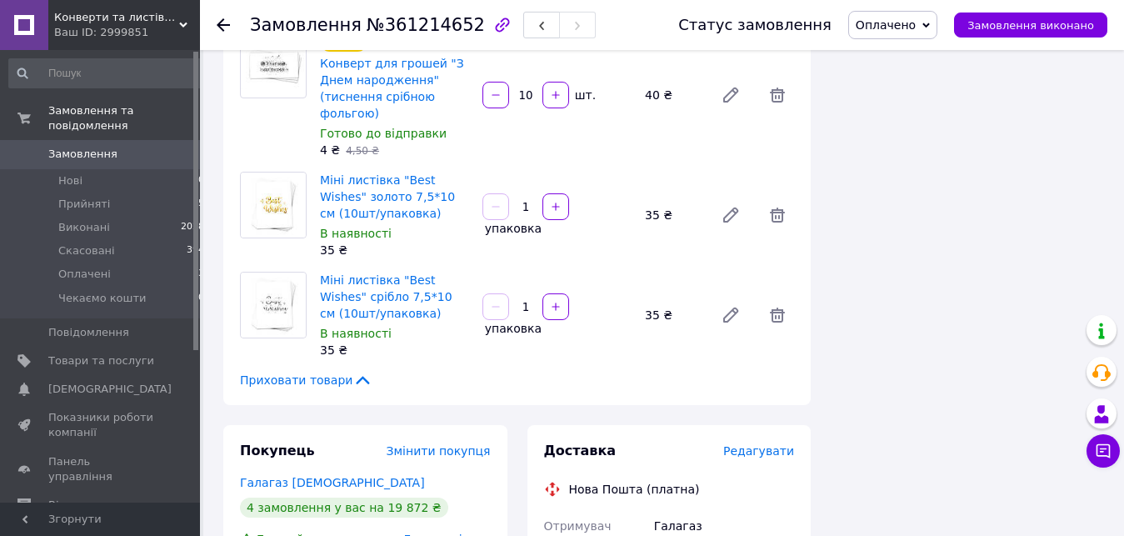
click at [142, 262] on li "Оплачені 13" at bounding box center [107, 273] width 214 height 23
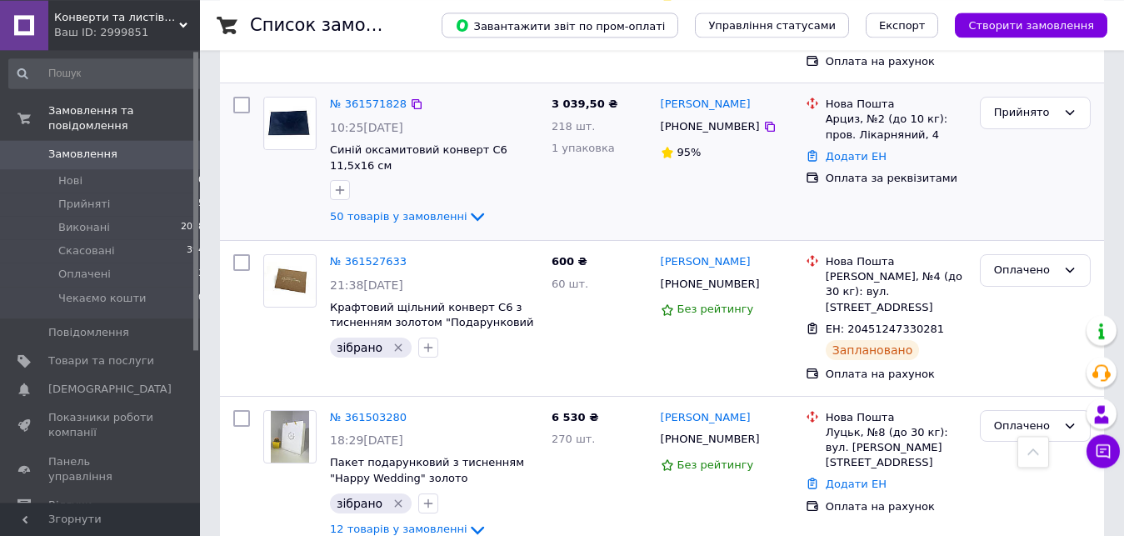
scroll to position [1529, 0]
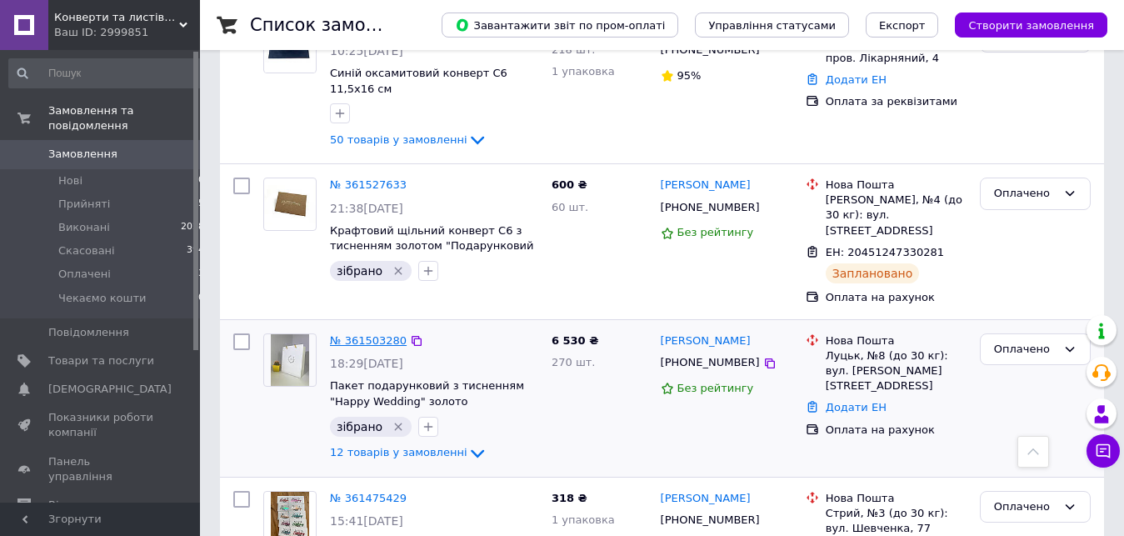
click at [365, 334] on link "№ 361503280" at bounding box center [368, 340] width 77 height 12
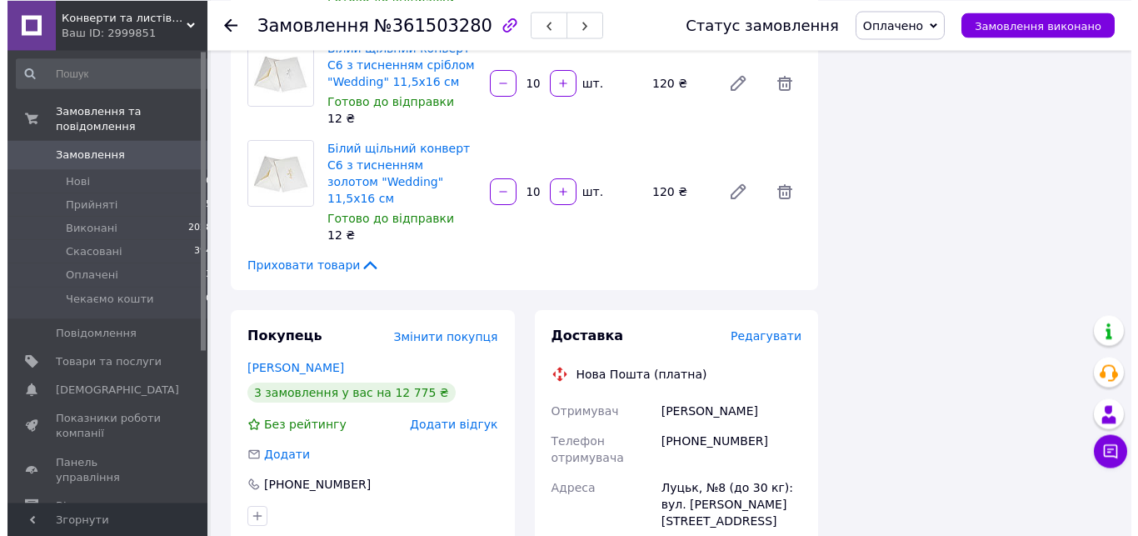
scroll to position [1500, 0]
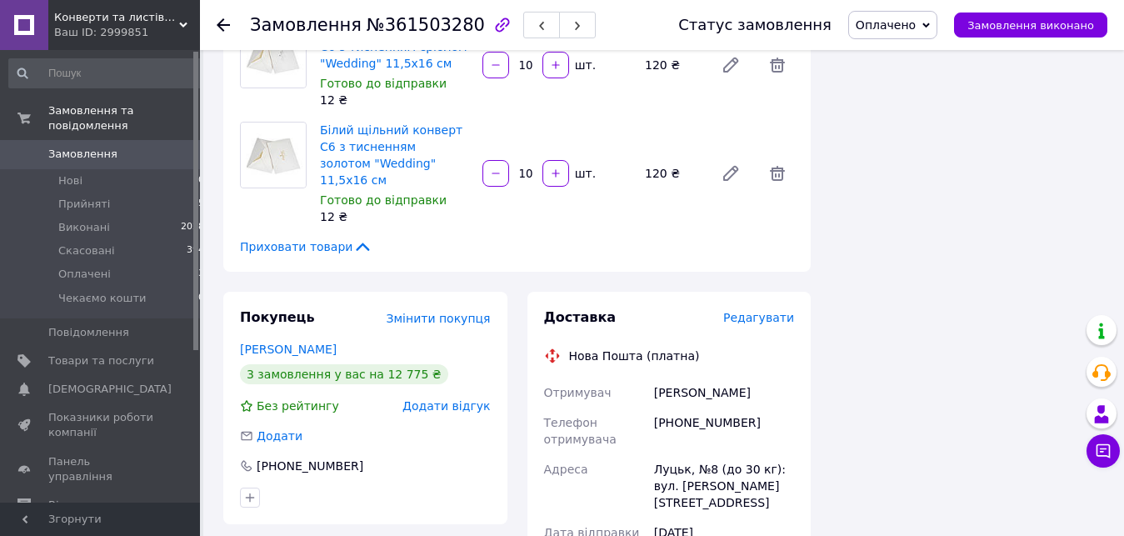
click at [775, 311] on span "Редагувати" at bounding box center [758, 317] width 71 height 13
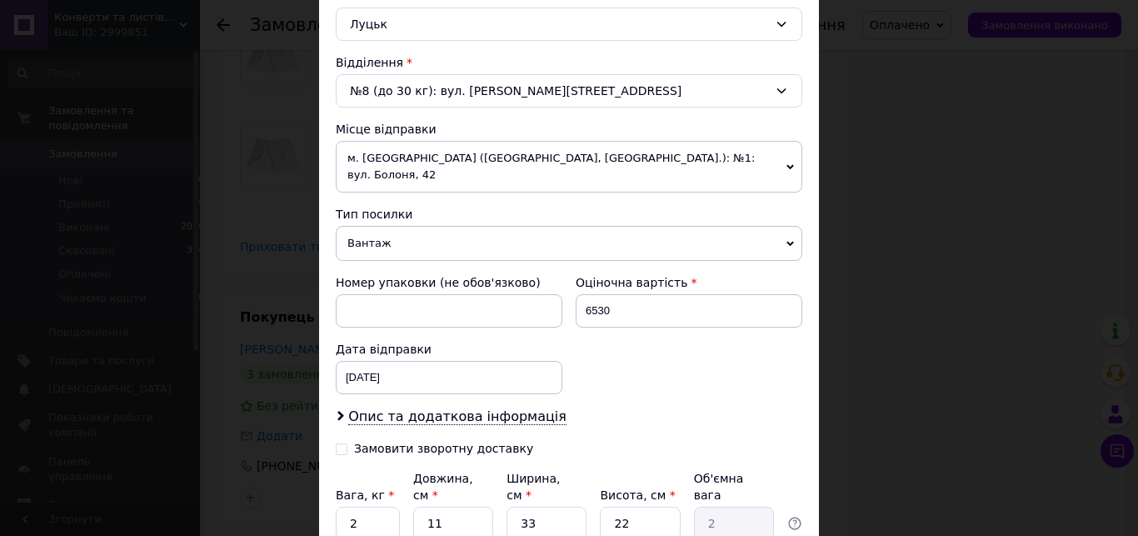
scroll to position [570, 0]
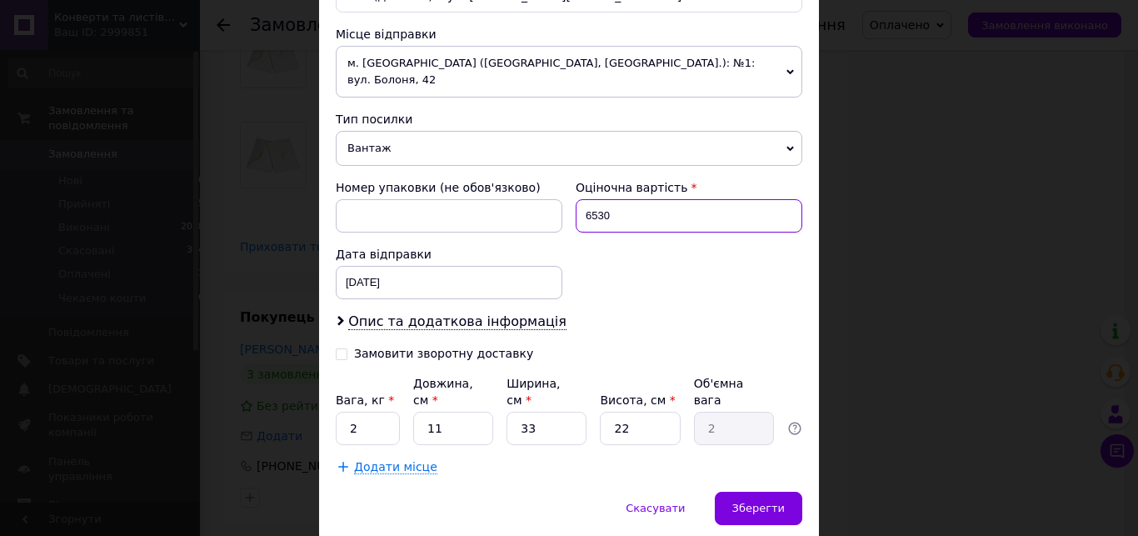
click at [657, 199] on input "6530" at bounding box center [689, 215] width 227 height 33
type input "400"
click at [398, 460] on span "Додати місце" at bounding box center [395, 467] width 83 height 14
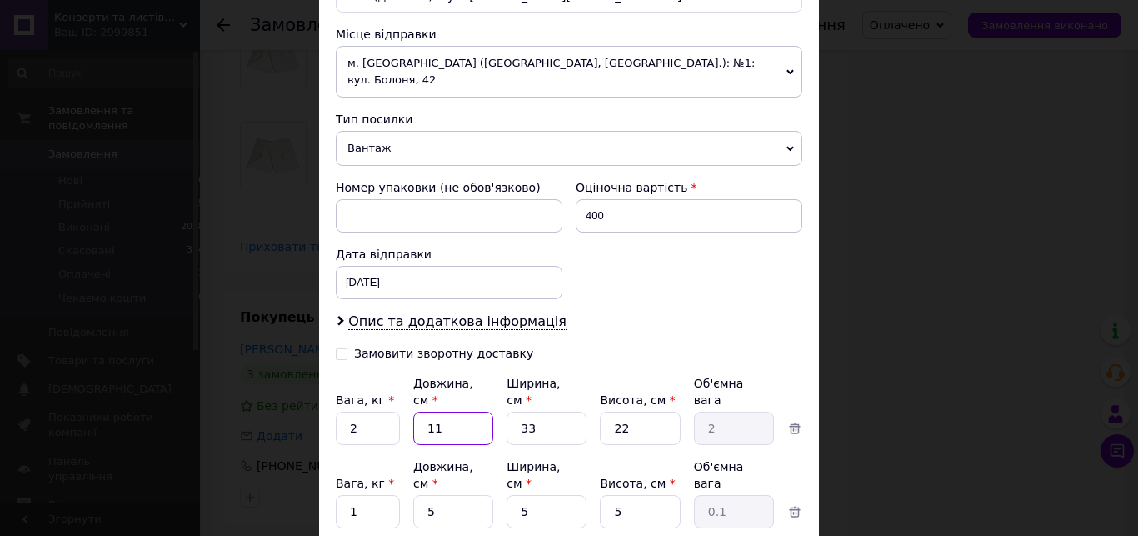
click at [436, 411] on input "11" at bounding box center [453, 427] width 80 height 33
click at [437, 411] on input "11" at bounding box center [453, 427] width 80 height 33
type input "6"
type input "1.09"
type input "60"
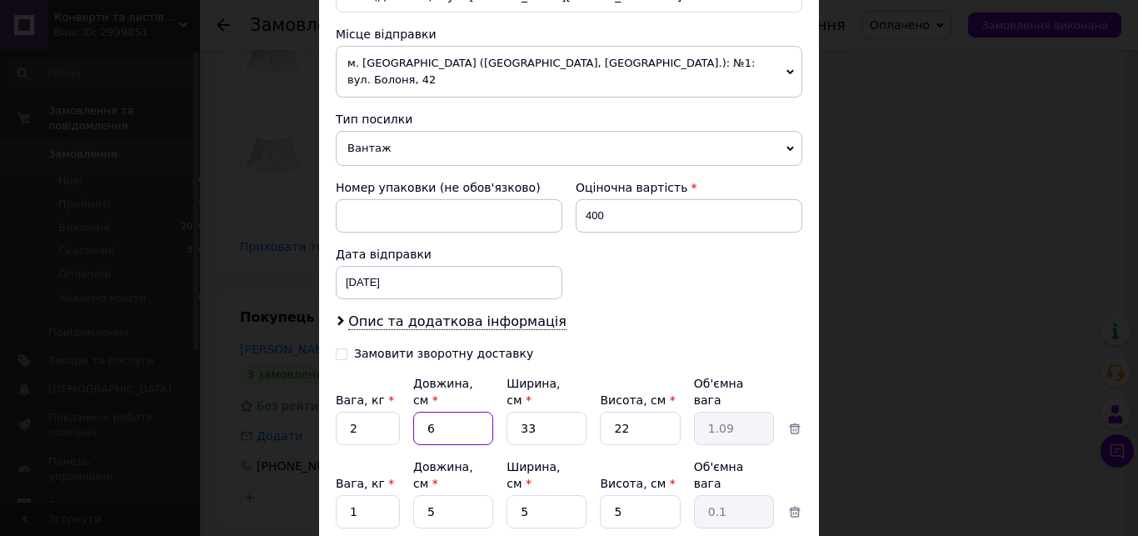
type input "10.89"
type input "60"
type input "4"
type input "1.32"
type input "40"
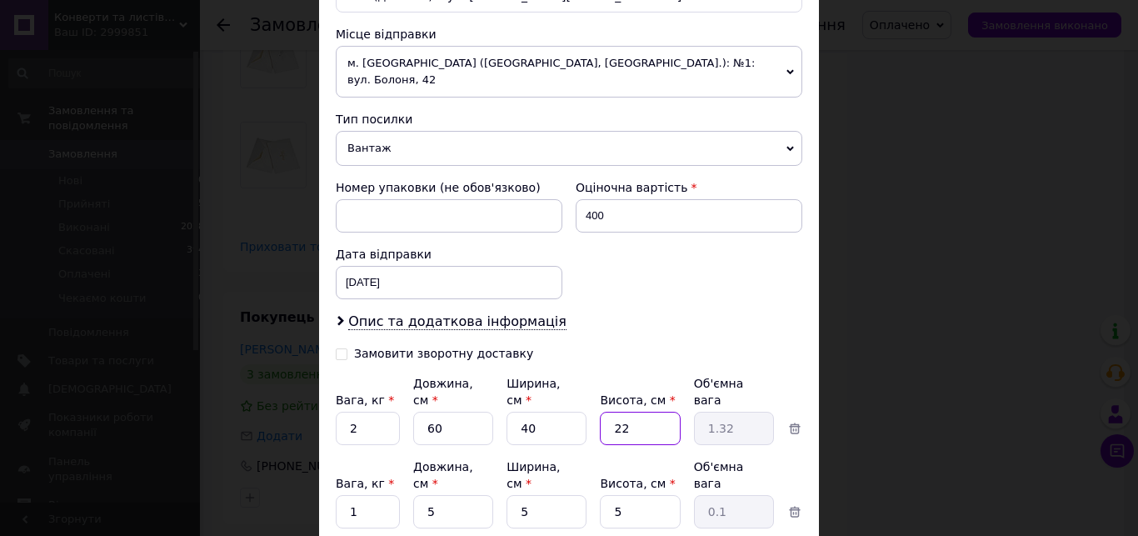
type input "13.2"
type input "3"
type input "1.8"
type input "30"
type input "18"
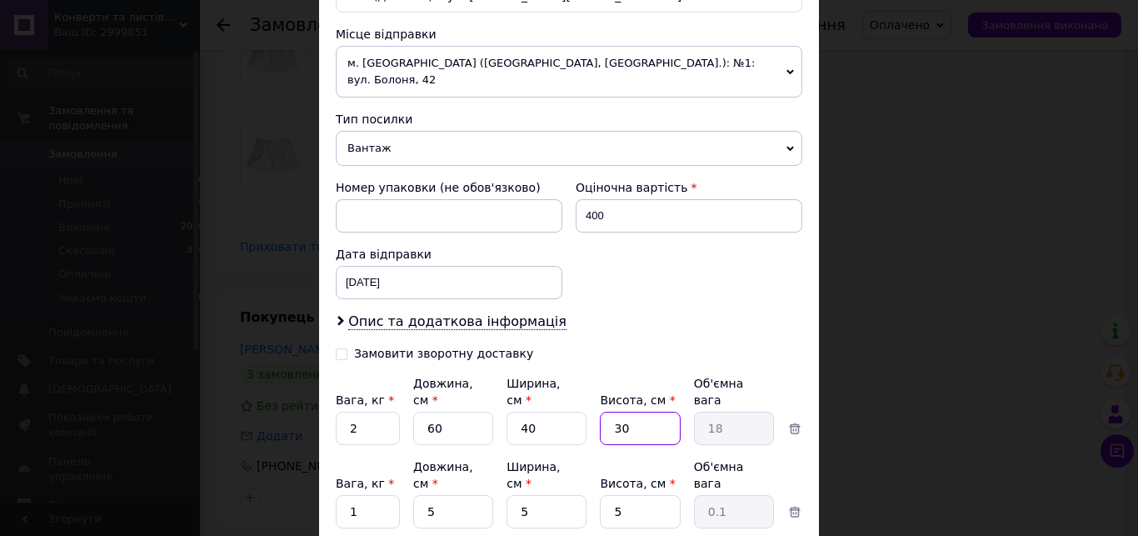
type input "30"
type input "60"
type input "0.38"
type input "60"
type input "4"
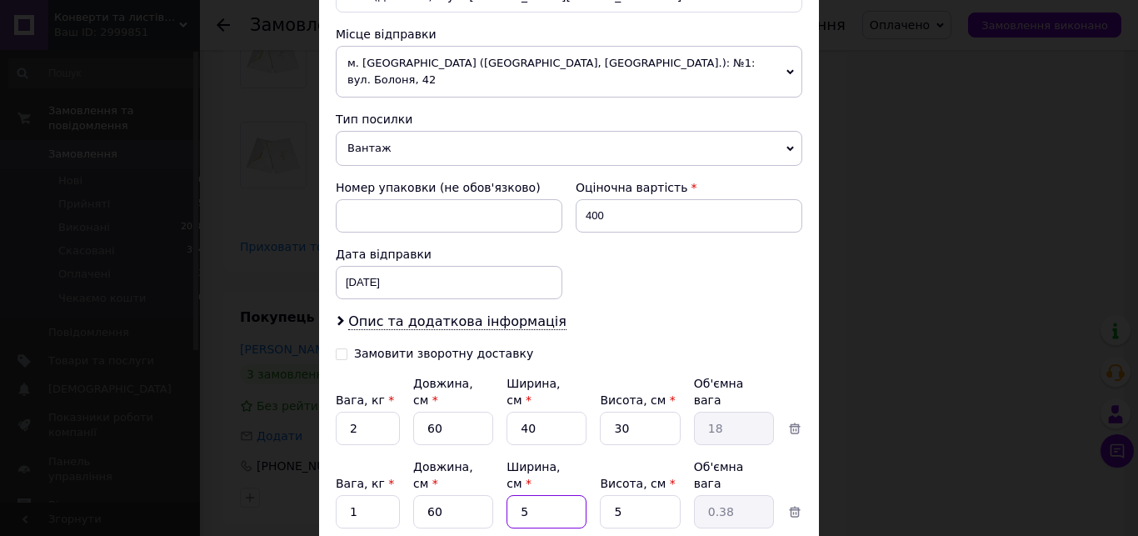
type input "0.3"
type input "40"
type input "3"
type input "40"
type input "3"
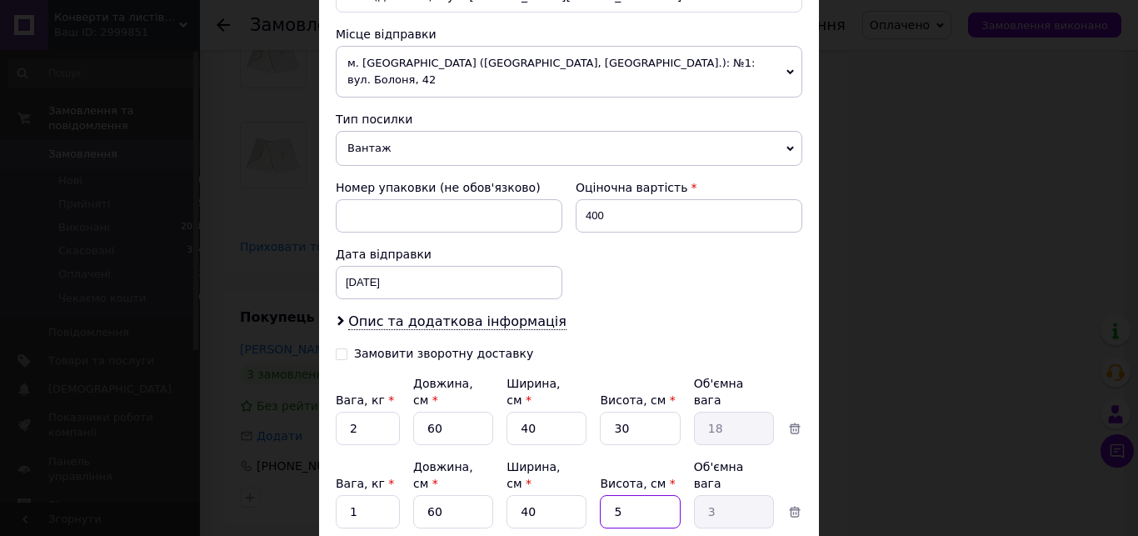
type input "1.8"
type input "30"
type input "18"
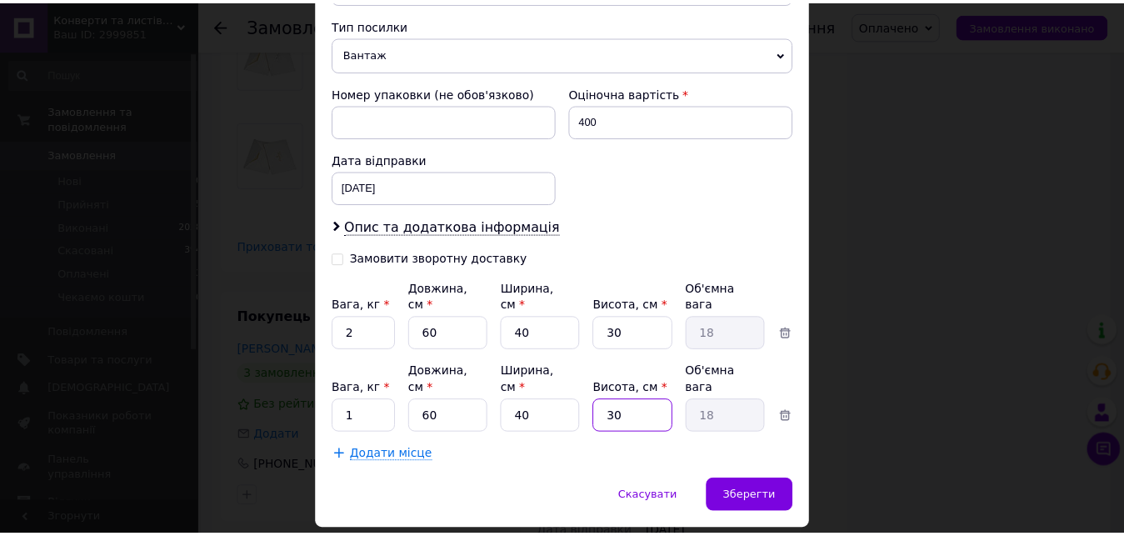
scroll to position [667, 0]
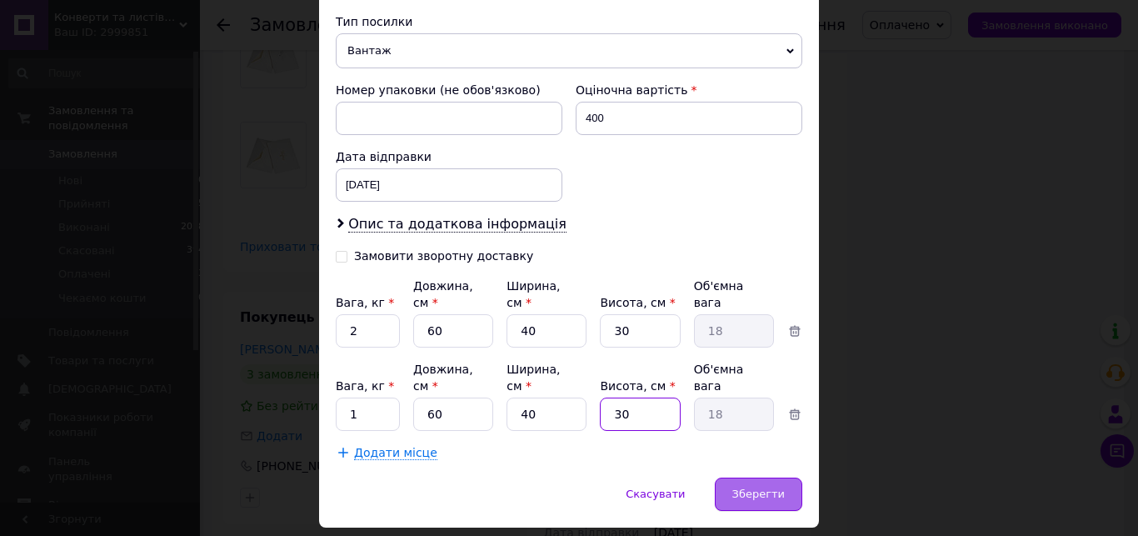
type input "30"
click at [759, 487] on span "Зберегти" at bounding box center [758, 493] width 52 height 12
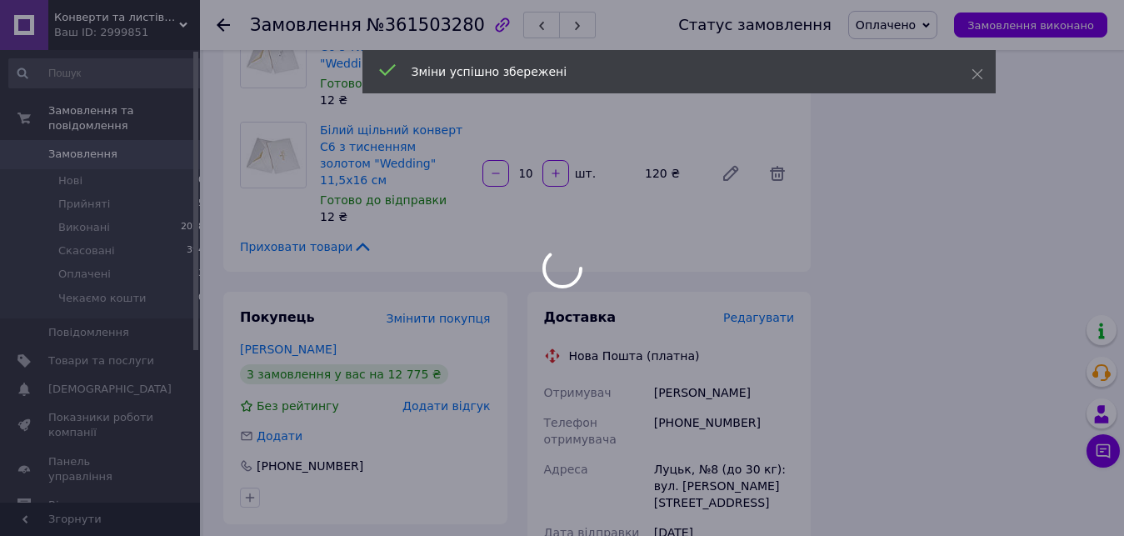
scroll to position [1840, 0]
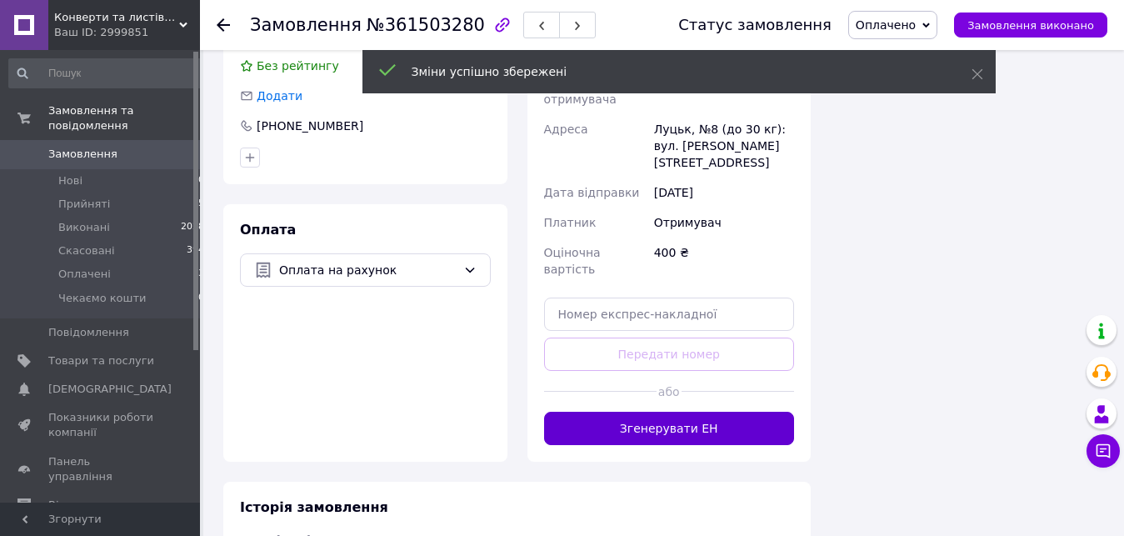
click at [699, 411] on button "Згенерувати ЕН" at bounding box center [669, 427] width 251 height 33
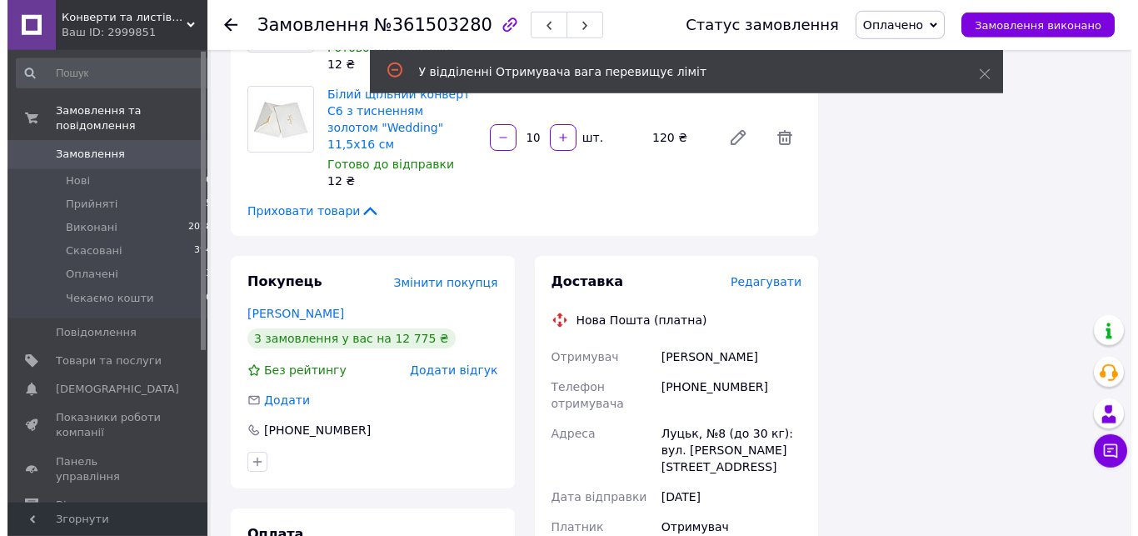
scroll to position [1500, 0]
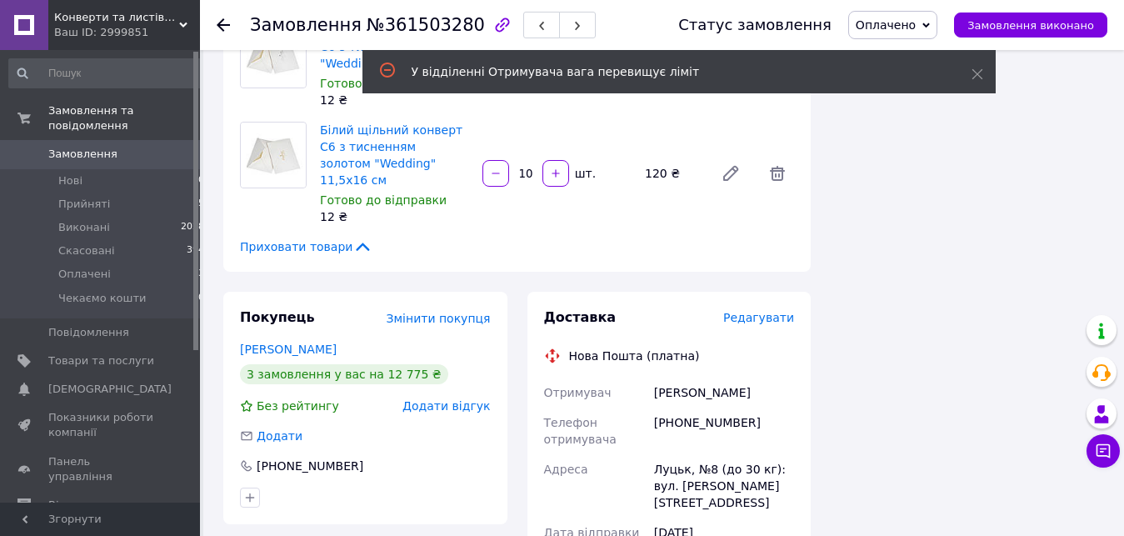
click at [764, 311] on span "Редагувати" at bounding box center [758, 317] width 71 height 13
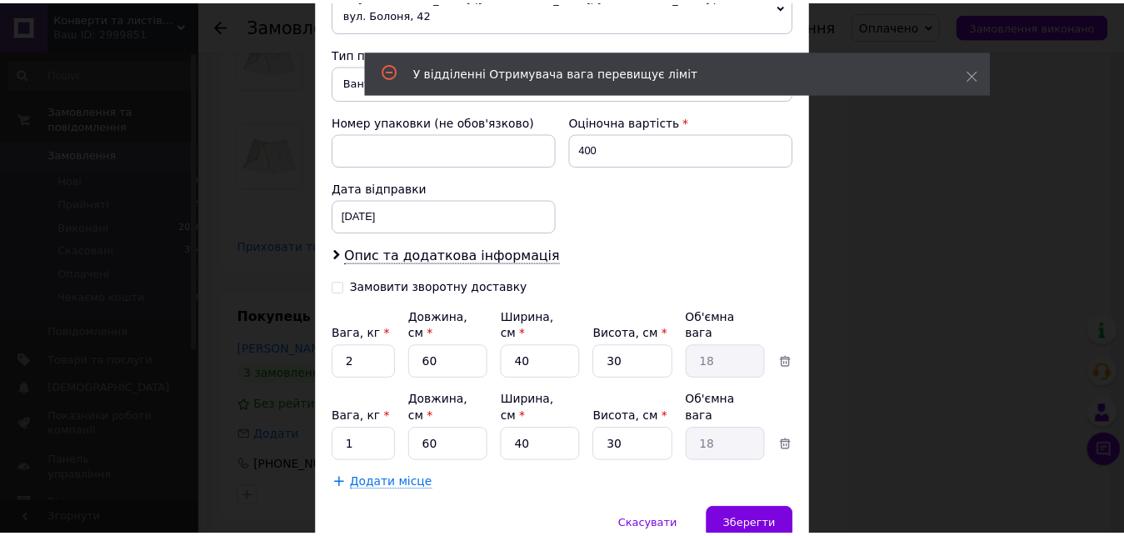
scroll to position [667, 0]
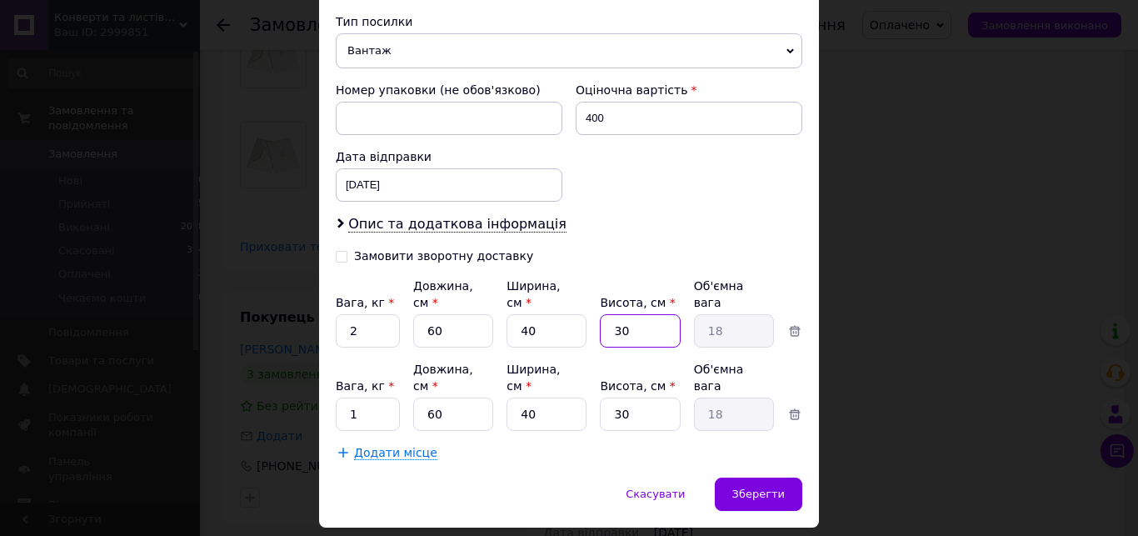
click at [638, 314] on input "30" at bounding box center [640, 330] width 80 height 33
type input "2"
type input "1.2"
type input "25"
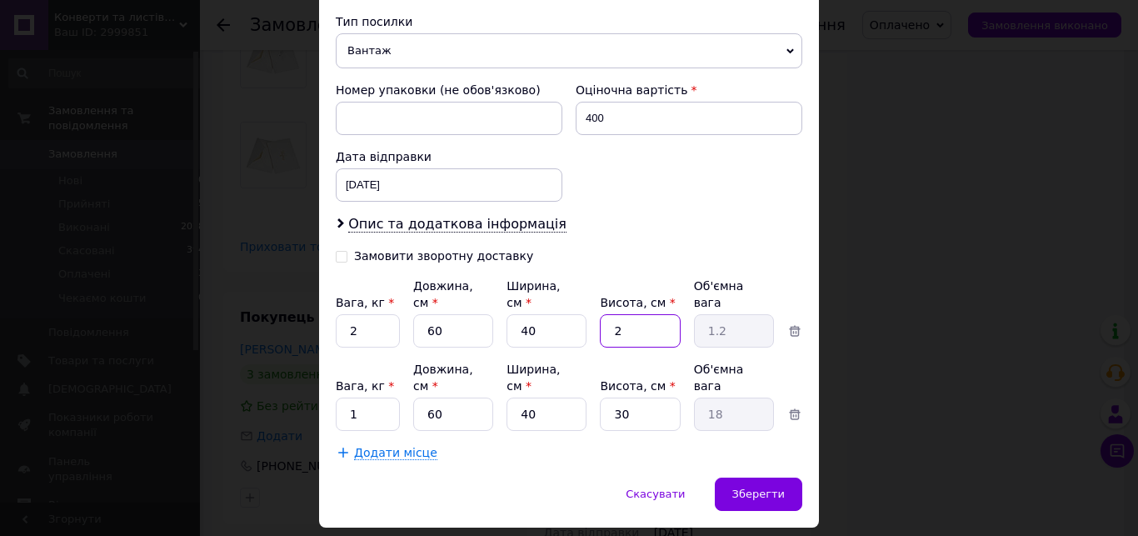
type input "15"
type input "25"
type input "2"
type input "1.2"
type input "25"
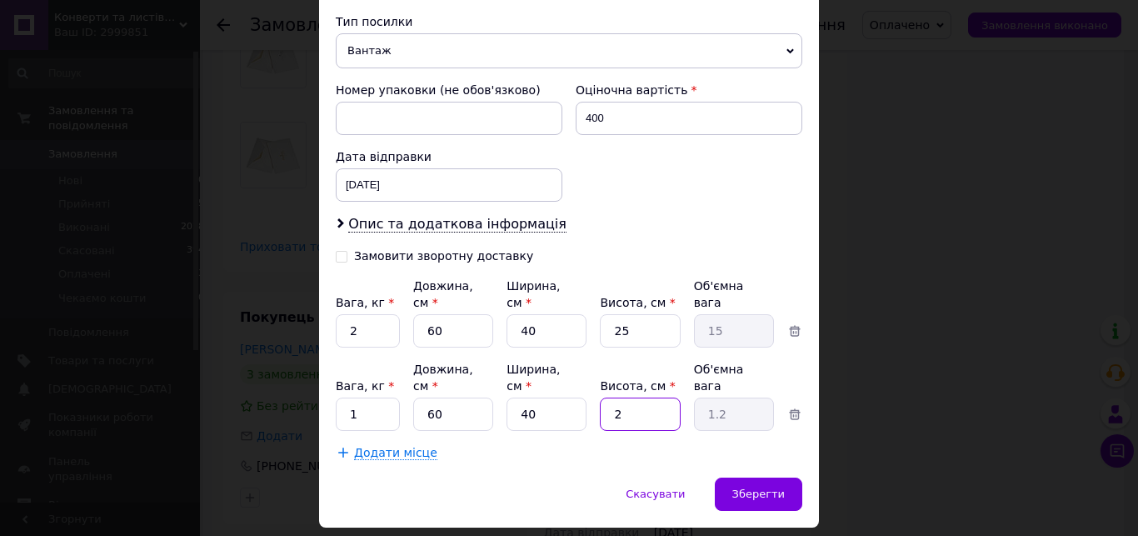
type input "15"
type input "25"
click at [761, 487] on span "Зберегти" at bounding box center [758, 493] width 52 height 12
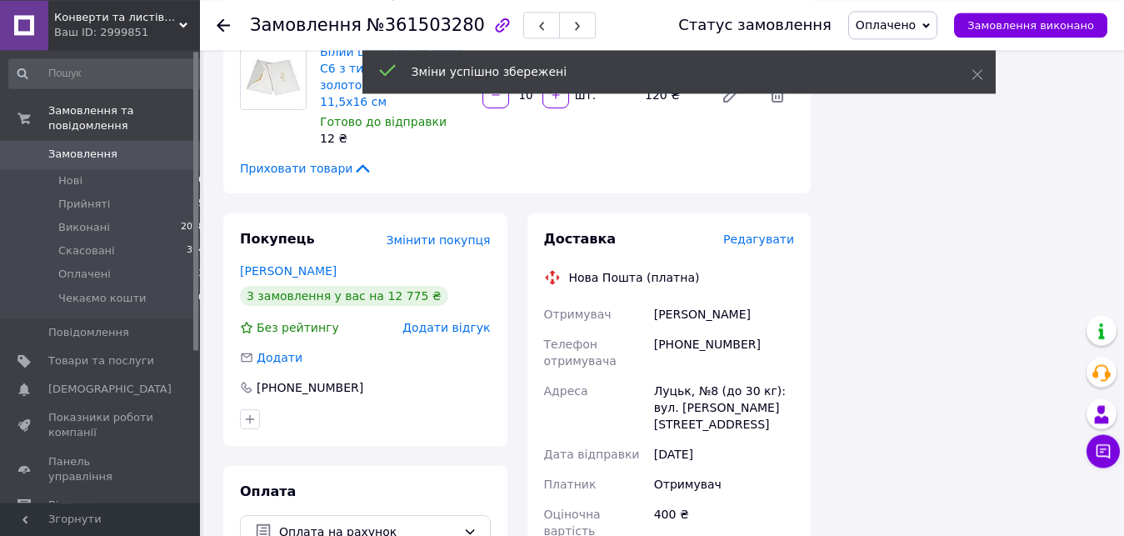
scroll to position [1670, 0]
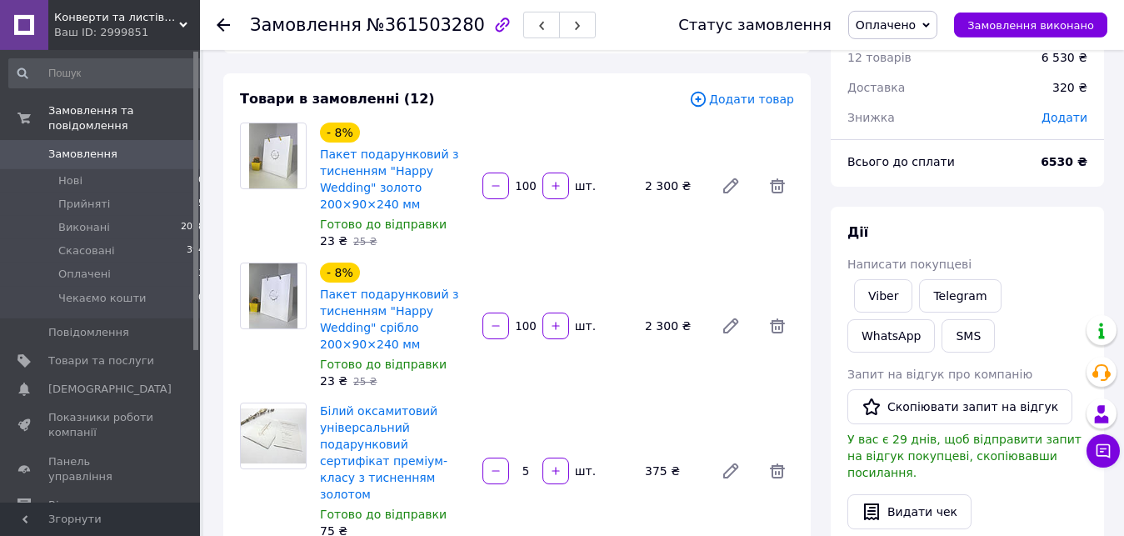
scroll to position [0, 0]
